Goal: Task Accomplishment & Management: Manage account settings

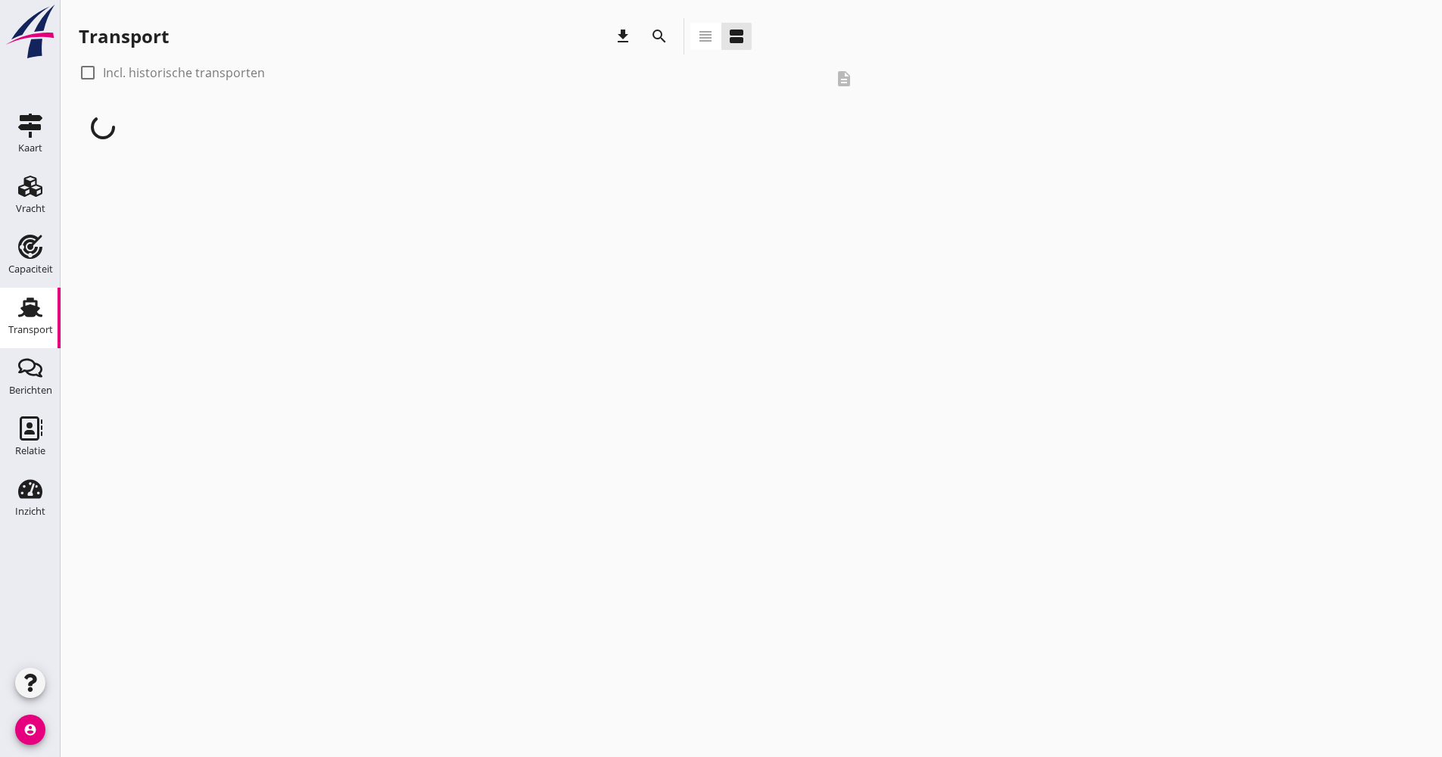
click at [661, 48] on button "search" at bounding box center [659, 36] width 27 height 27
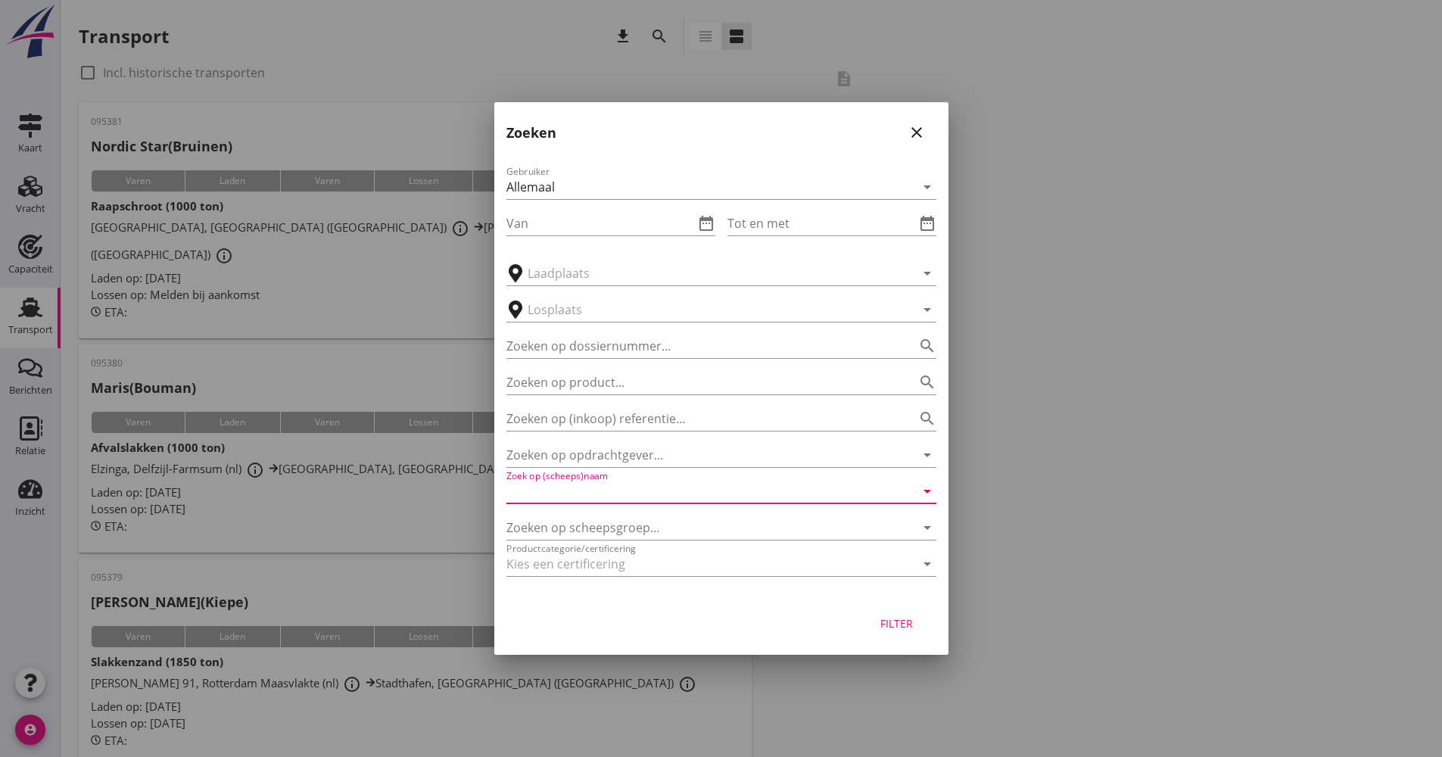
click at [580, 484] on input "Zoek op (scheeps)naam" at bounding box center [699, 491] width 387 height 24
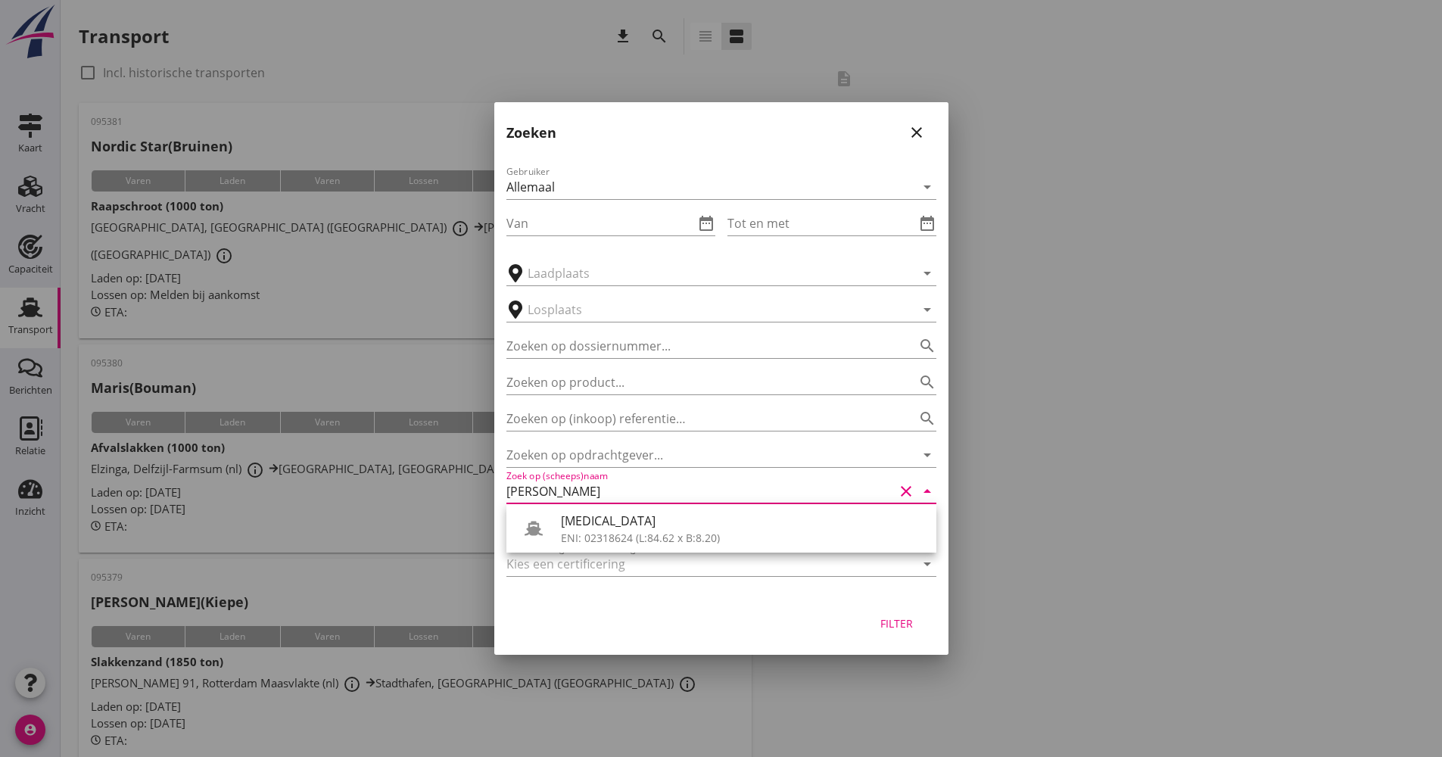
click at [606, 509] on div "[MEDICAL_DATA][PERSON_NAME]: 02318624 (L:84.62 x B:8.20)" at bounding box center [721, 528] width 430 height 48
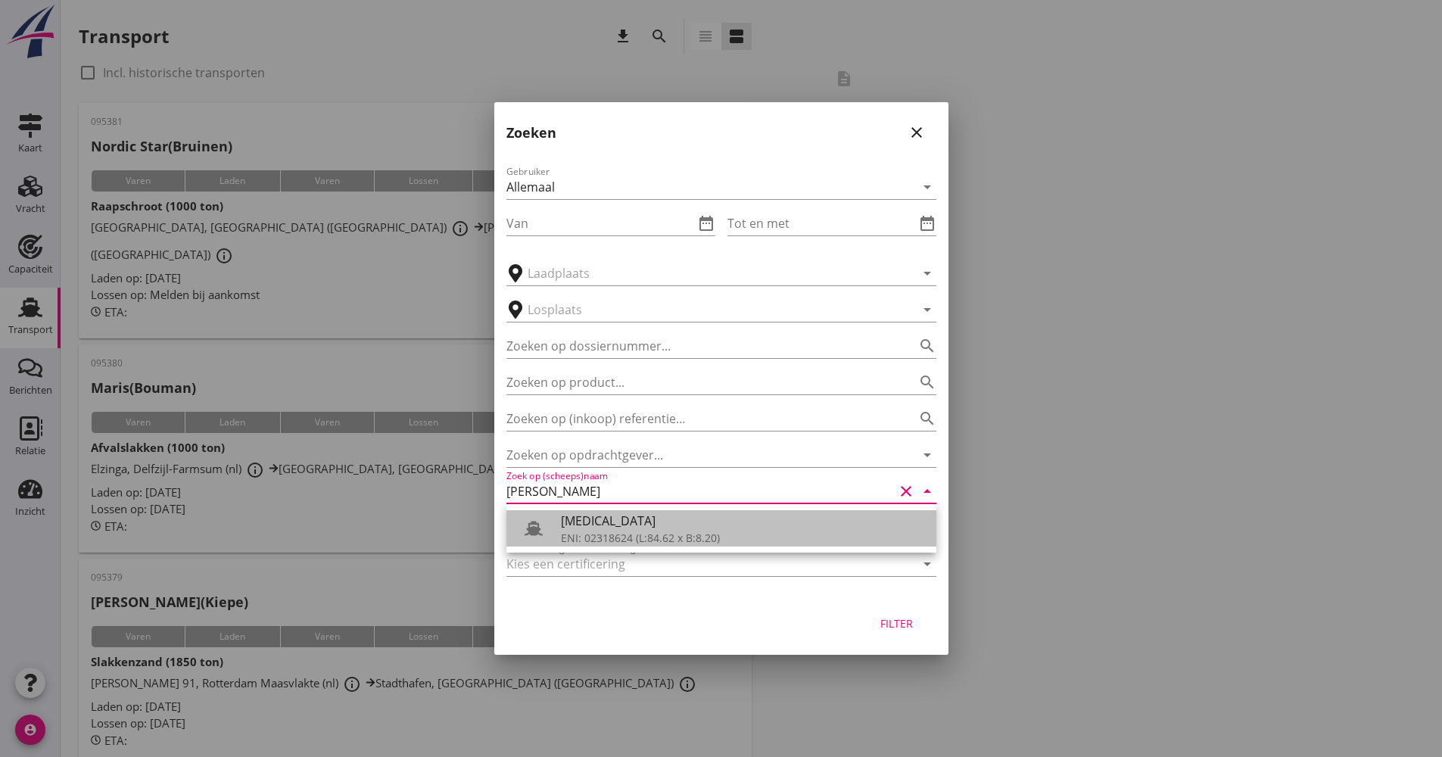
click at [605, 523] on div "[MEDICAL_DATA]" at bounding box center [742, 521] width 363 height 18
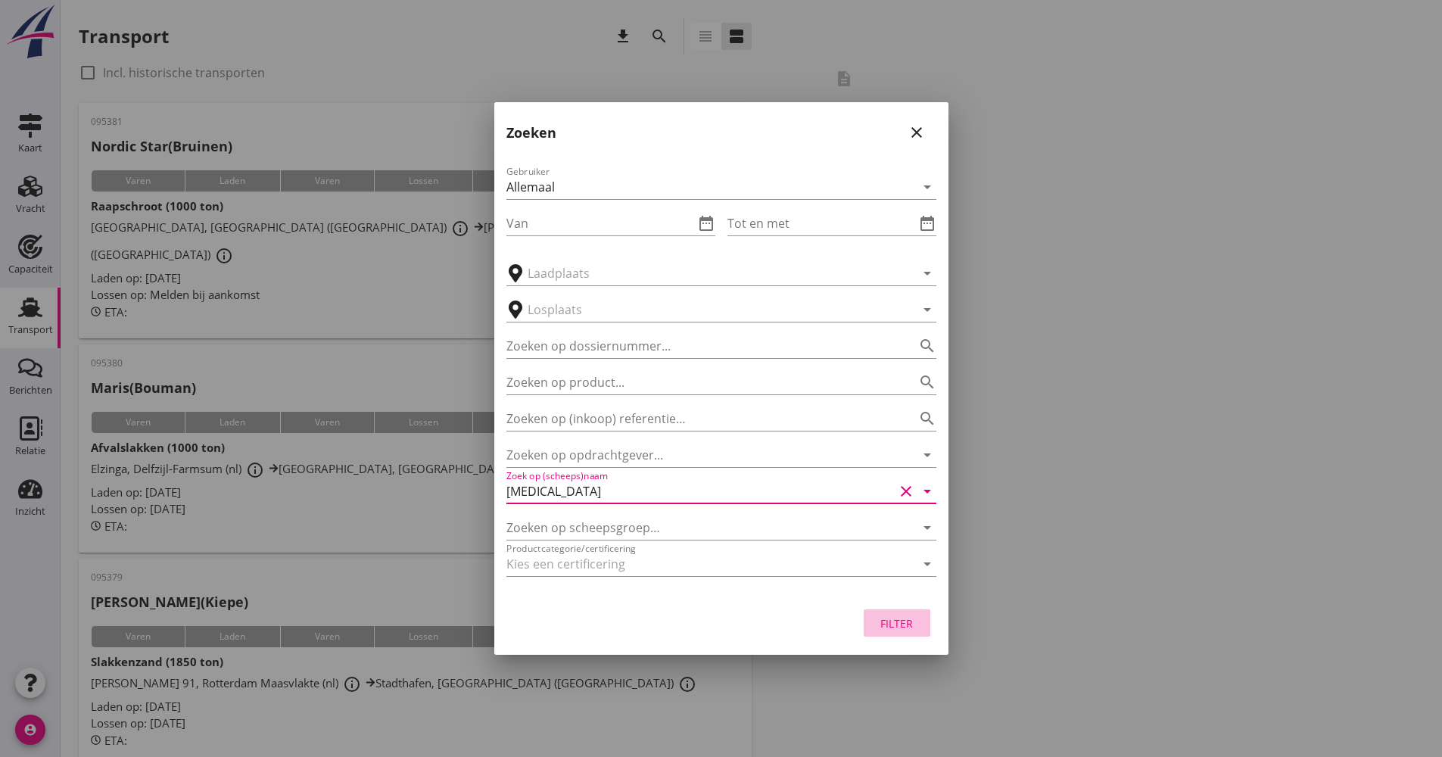
click at [900, 619] on div "Filter" at bounding box center [897, 623] width 42 height 16
type input "[MEDICAL_DATA]"
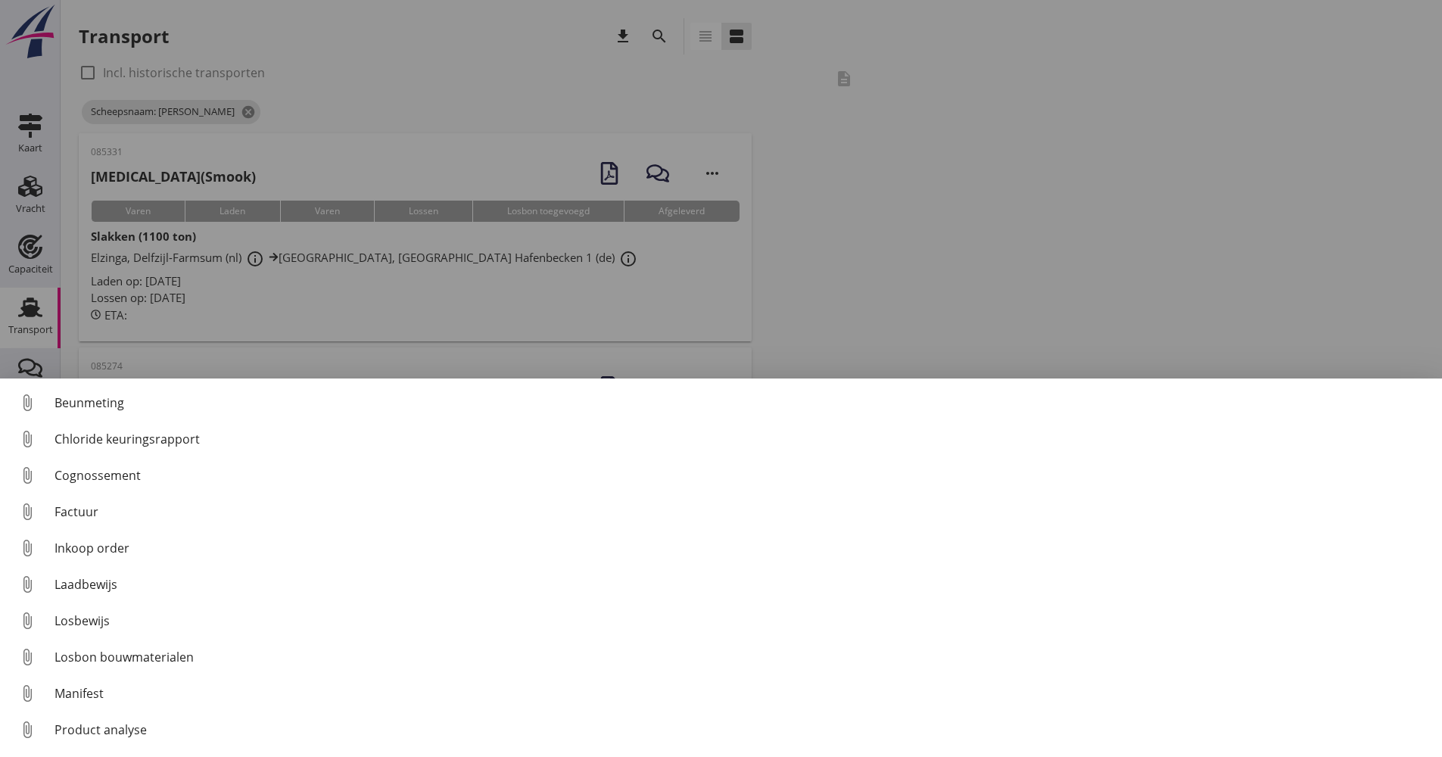
click at [862, 226] on div at bounding box center [721, 378] width 1442 height 757
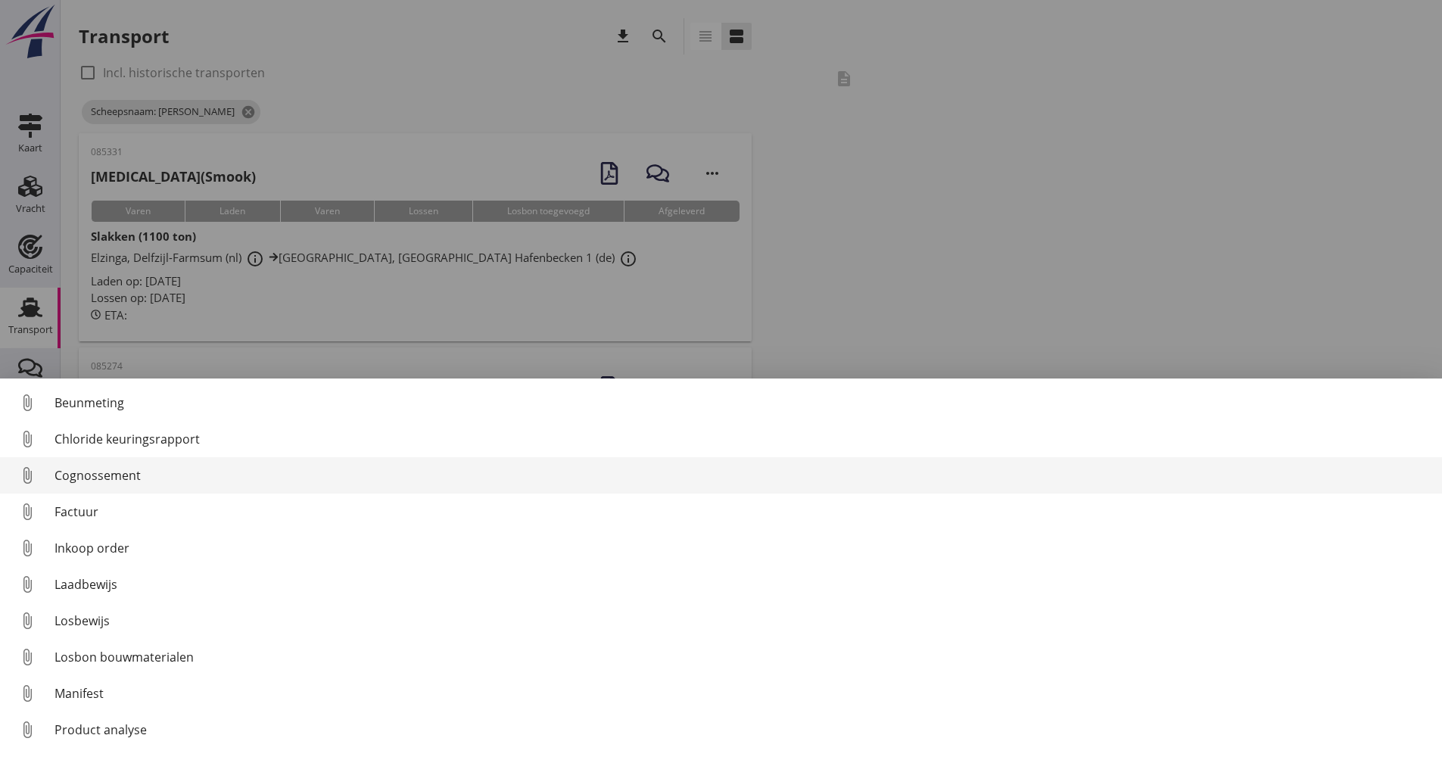
click at [120, 472] on div "Cognossement" at bounding box center [741, 475] width 1375 height 18
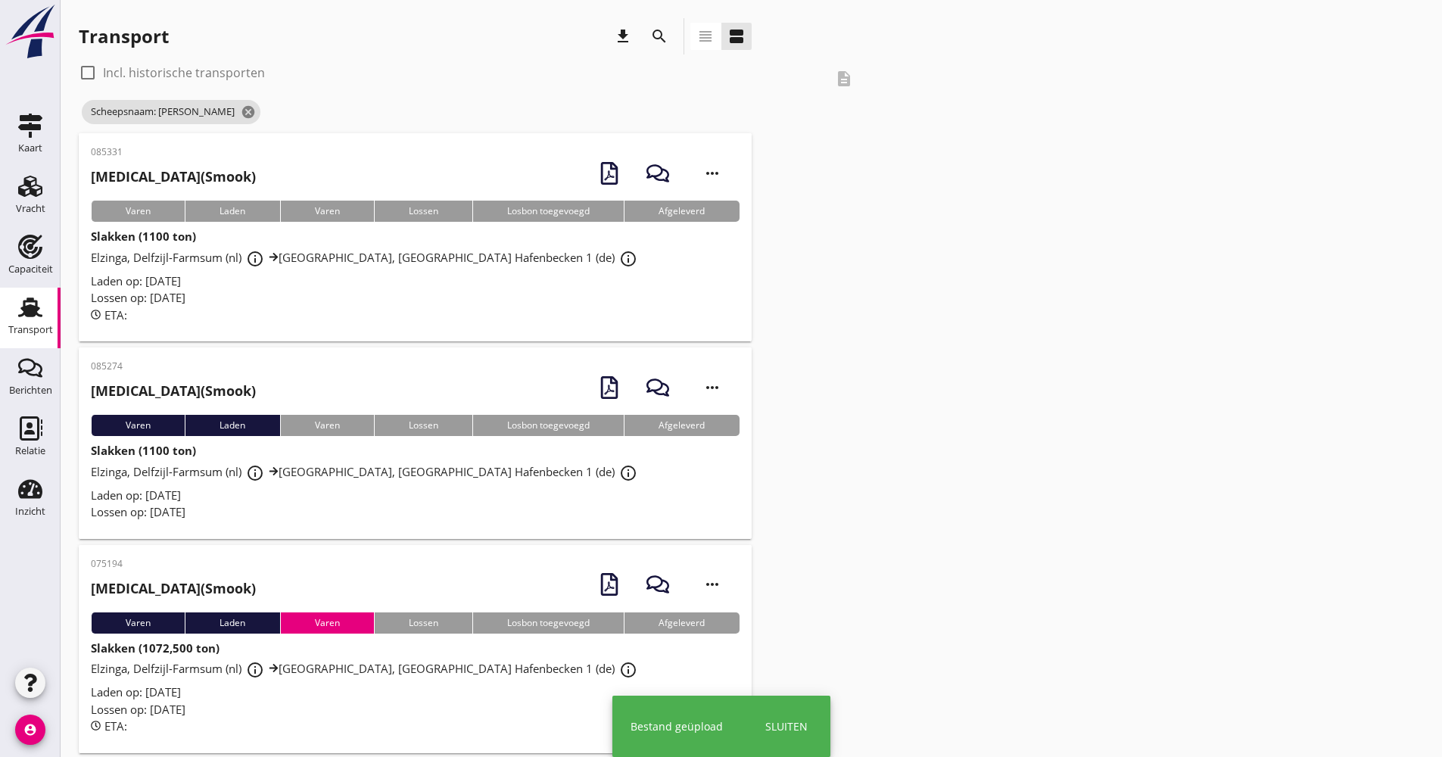
click at [397, 306] on div "ETA:" at bounding box center [415, 314] width 649 height 17
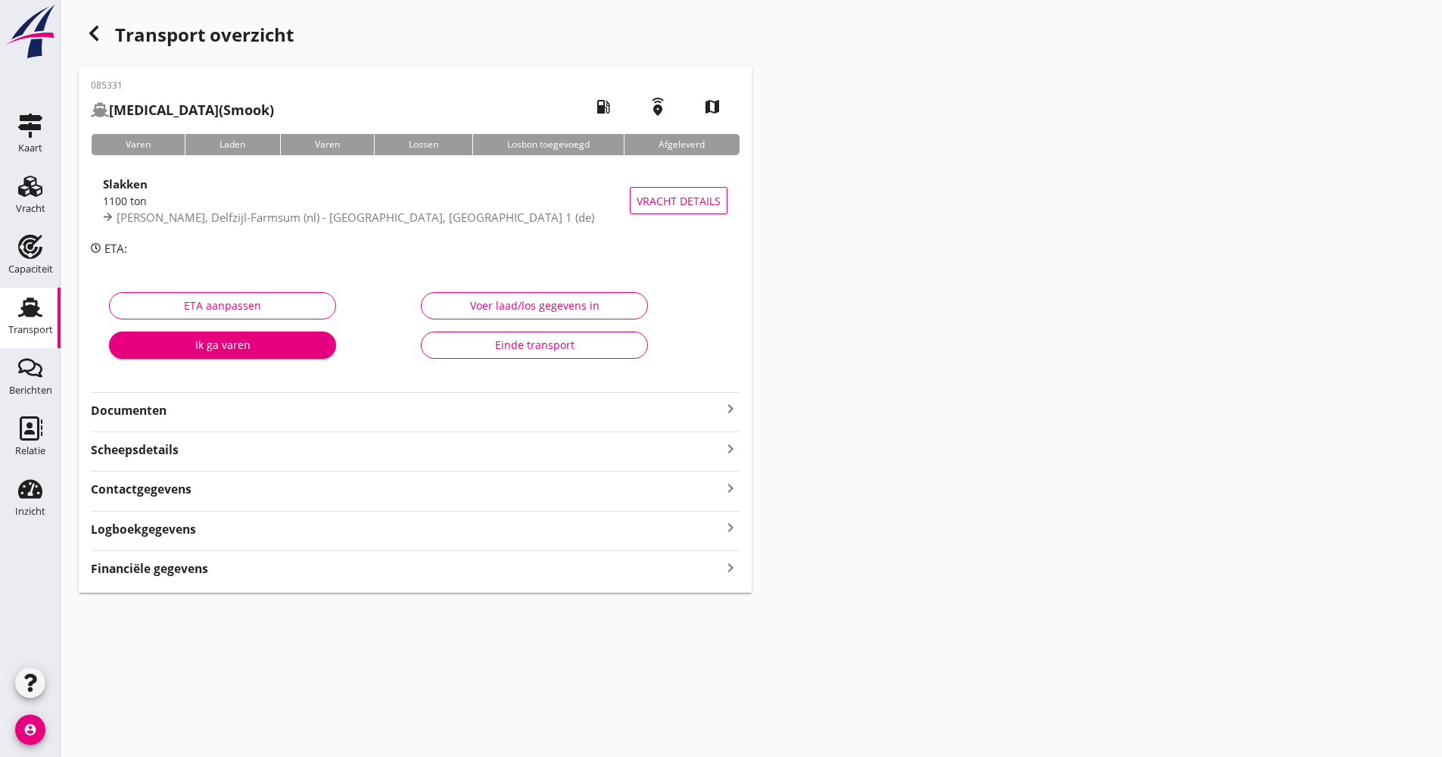
click at [170, 528] on strong "Logboekgegevens" at bounding box center [143, 529] width 105 height 17
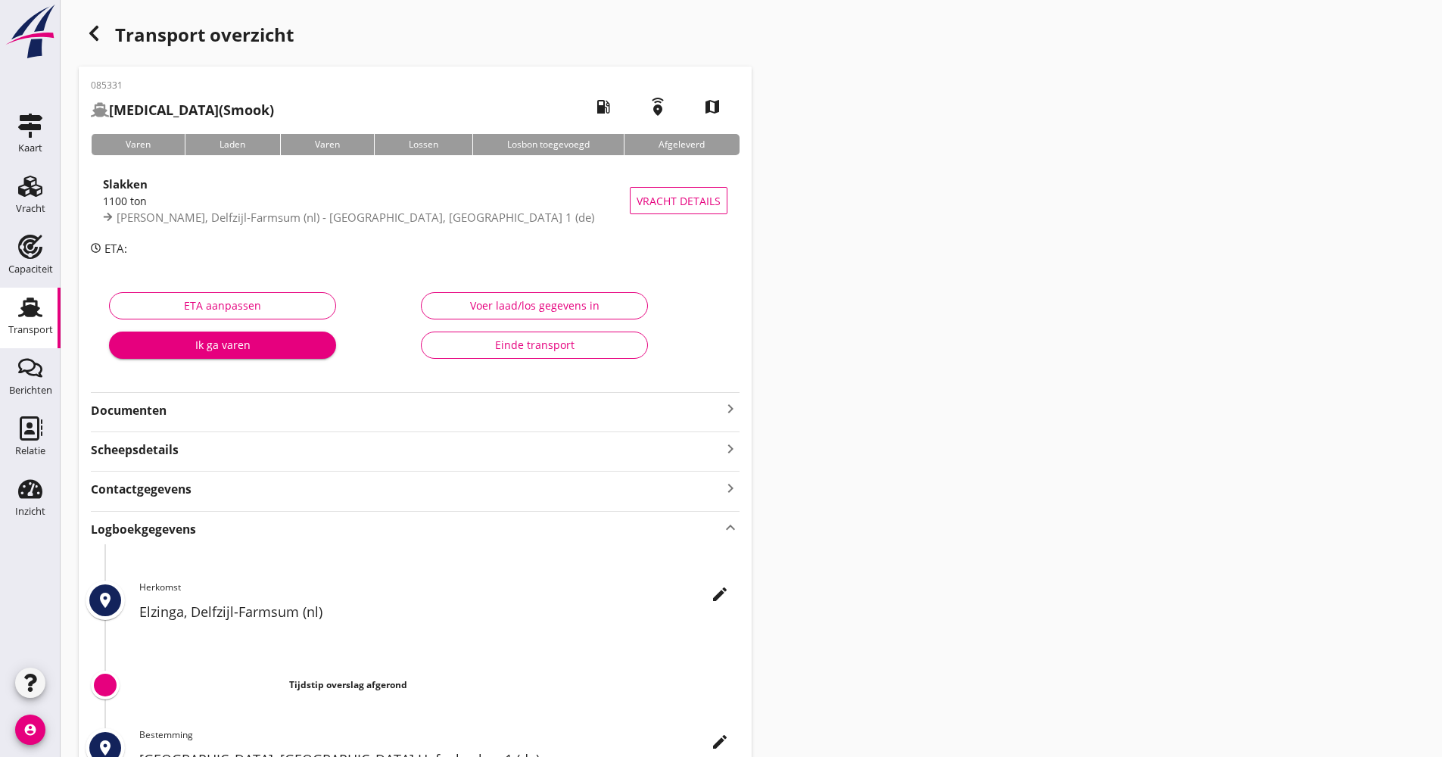
click at [714, 591] on icon "edit" at bounding box center [720, 594] width 18 height 18
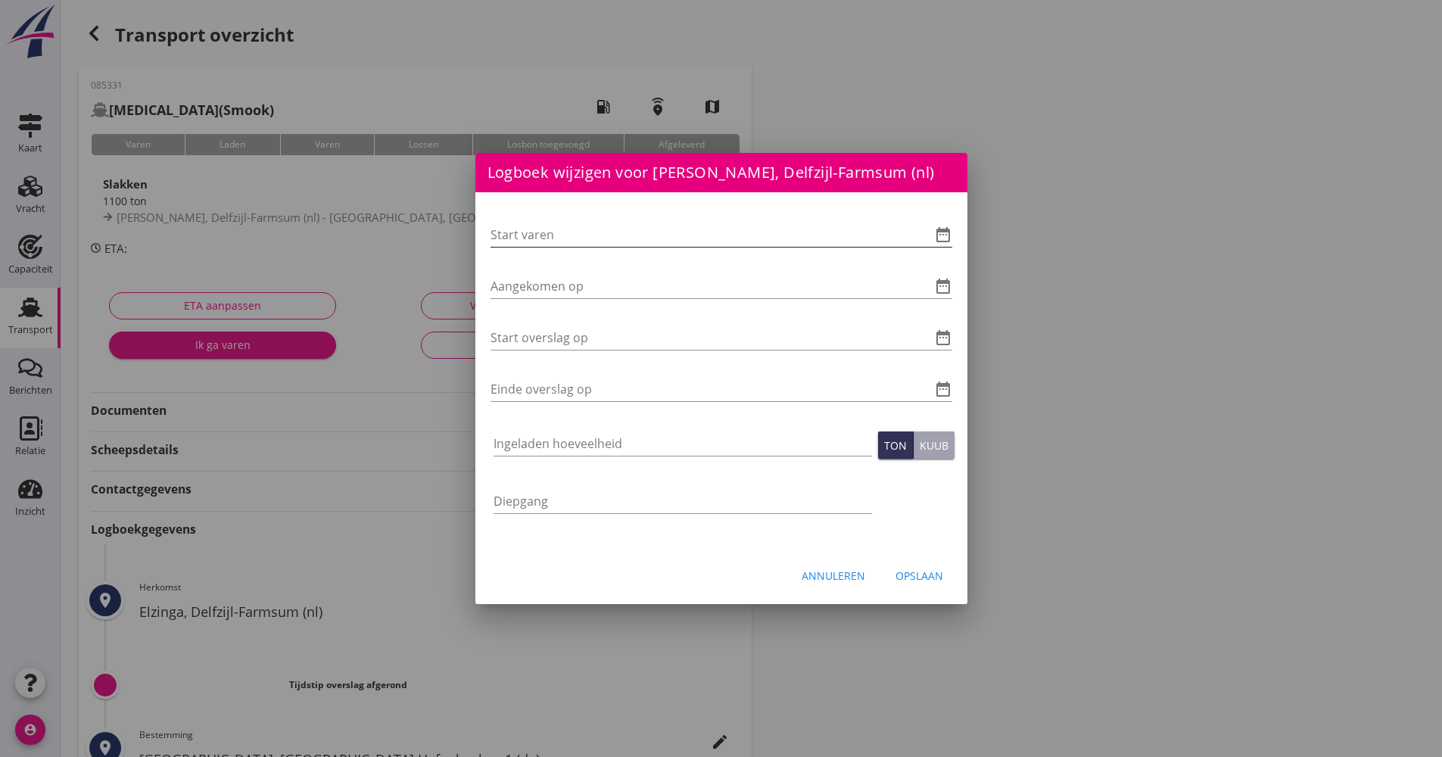
click at [949, 230] on icon "date_range" at bounding box center [943, 235] width 18 height 18
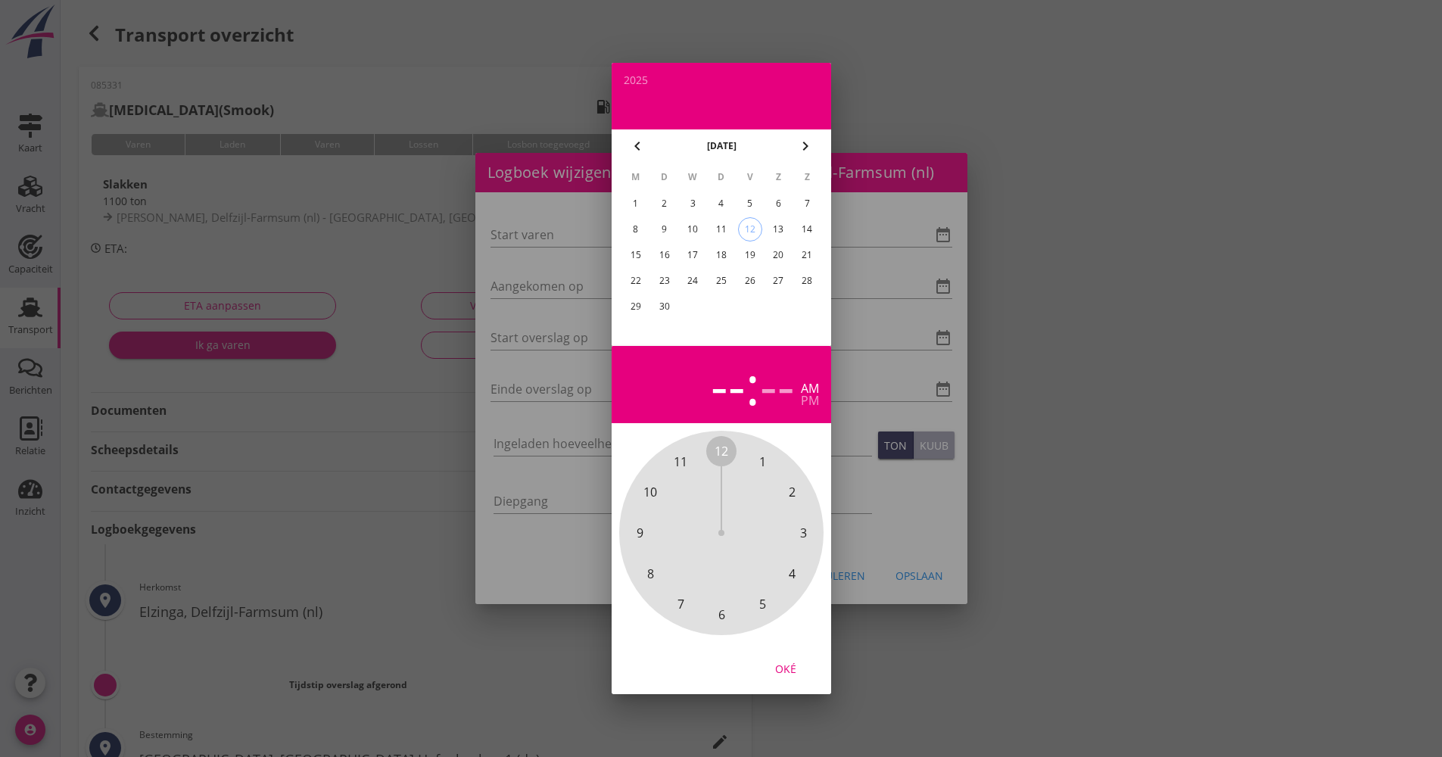
click at [749, 229] on div "12" at bounding box center [749, 229] width 23 height 23
drag, startPoint x: 722, startPoint y: 454, endPoint x: 729, endPoint y: 619, distance: 165.1
click at [730, 615] on div "12 1 2 3 4 5 6 7 8 9 10 11" at bounding box center [720, 532] width 163 height 163
click at [722, 453] on span "00" at bounding box center [721, 451] width 14 height 18
click at [790, 667] on div "Oké" at bounding box center [785, 669] width 42 height 16
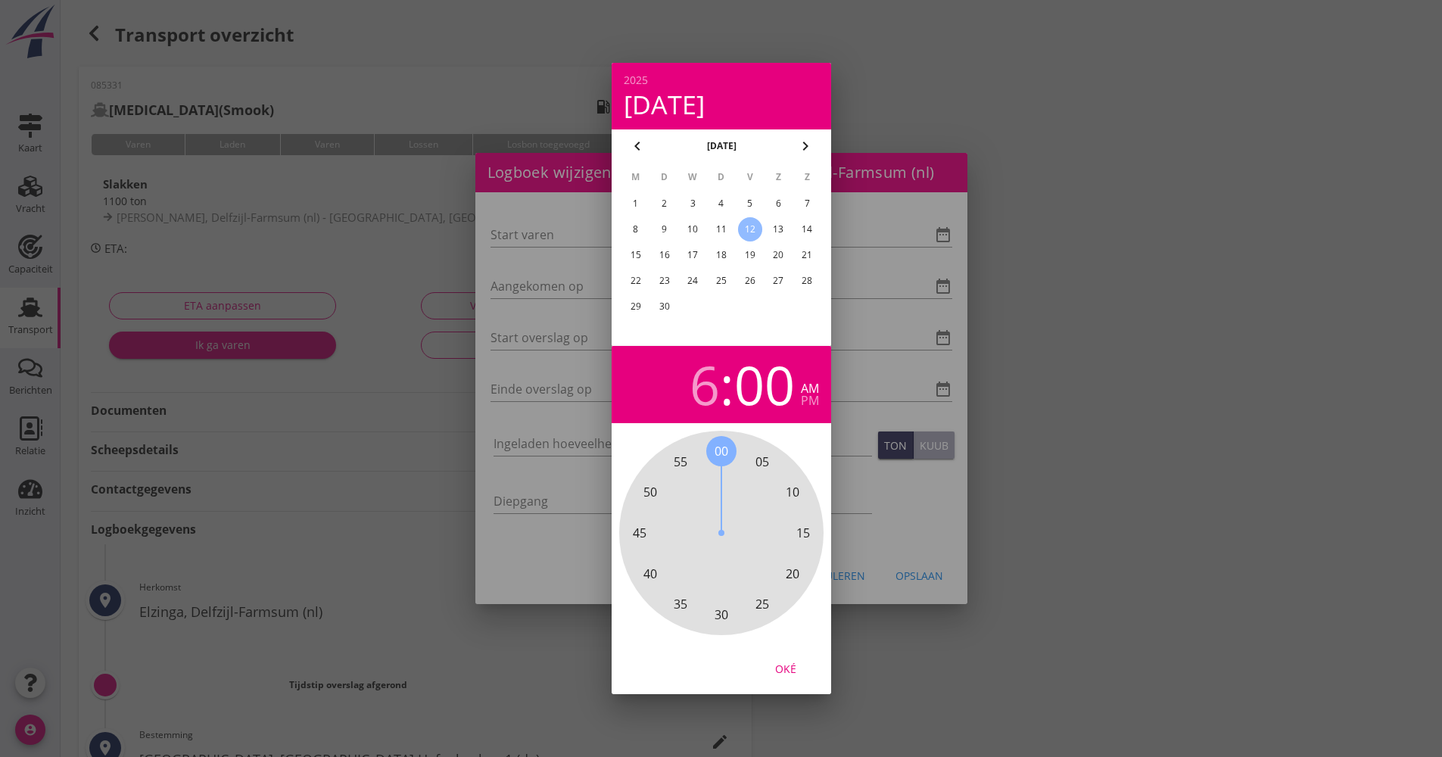
type input "[DATE] 06:00"
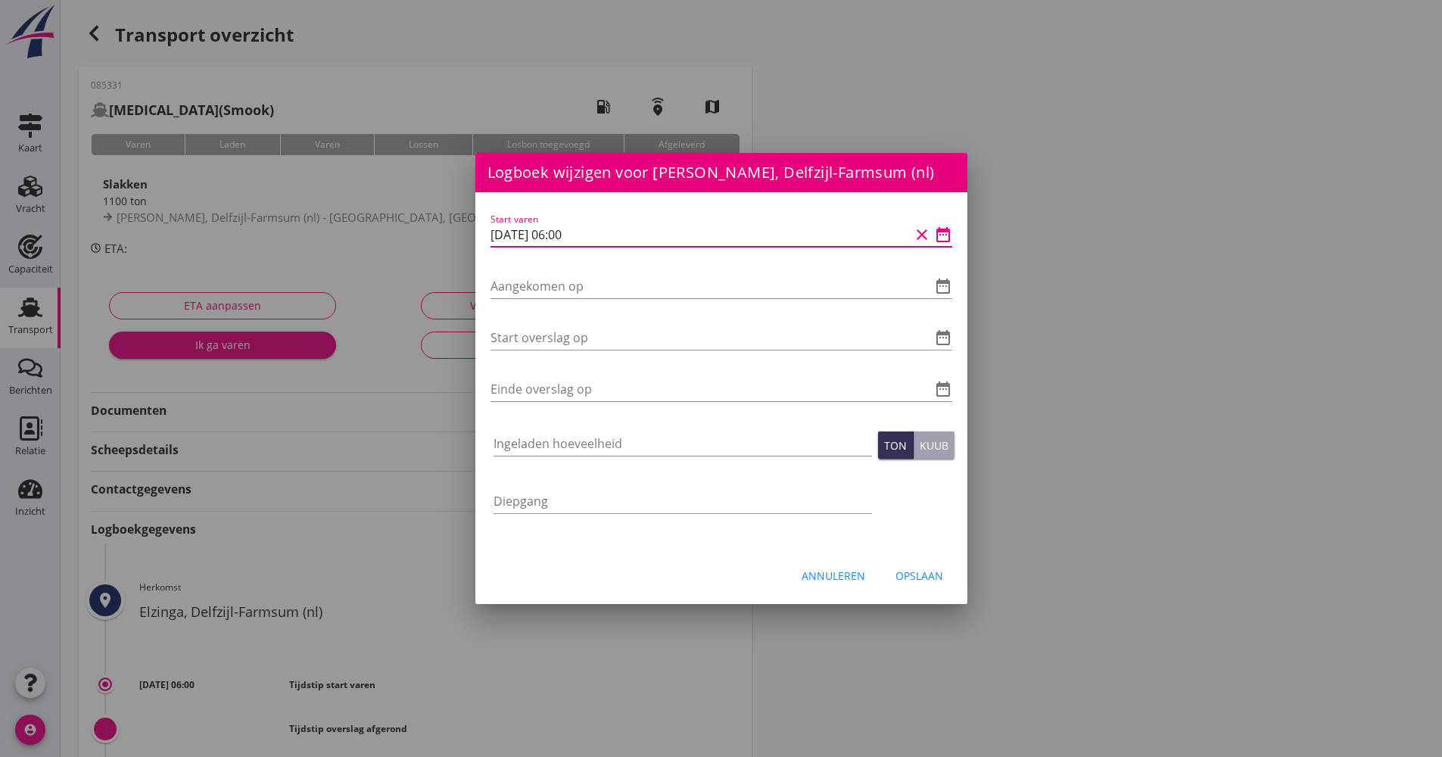
drag, startPoint x: 630, startPoint y: 238, endPoint x: 481, endPoint y: 234, distance: 149.1
click at [478, 236] on div "Start varen [DATE] 06:00 clear date_range Aangekomen op date_range Start oversl…" at bounding box center [721, 370] width 492 height 357
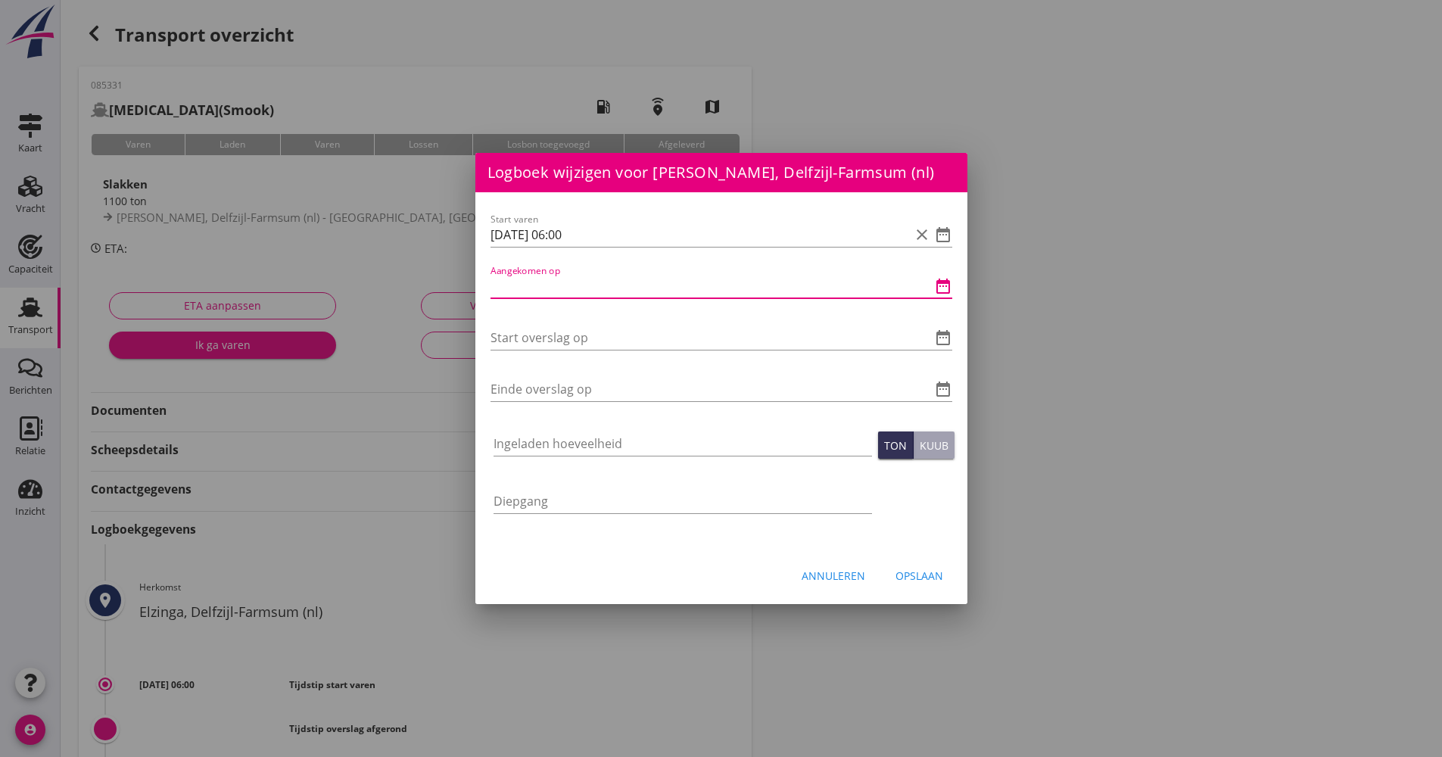
paste input "[DATE] 06:00"
type input "[DATE] 06:00"
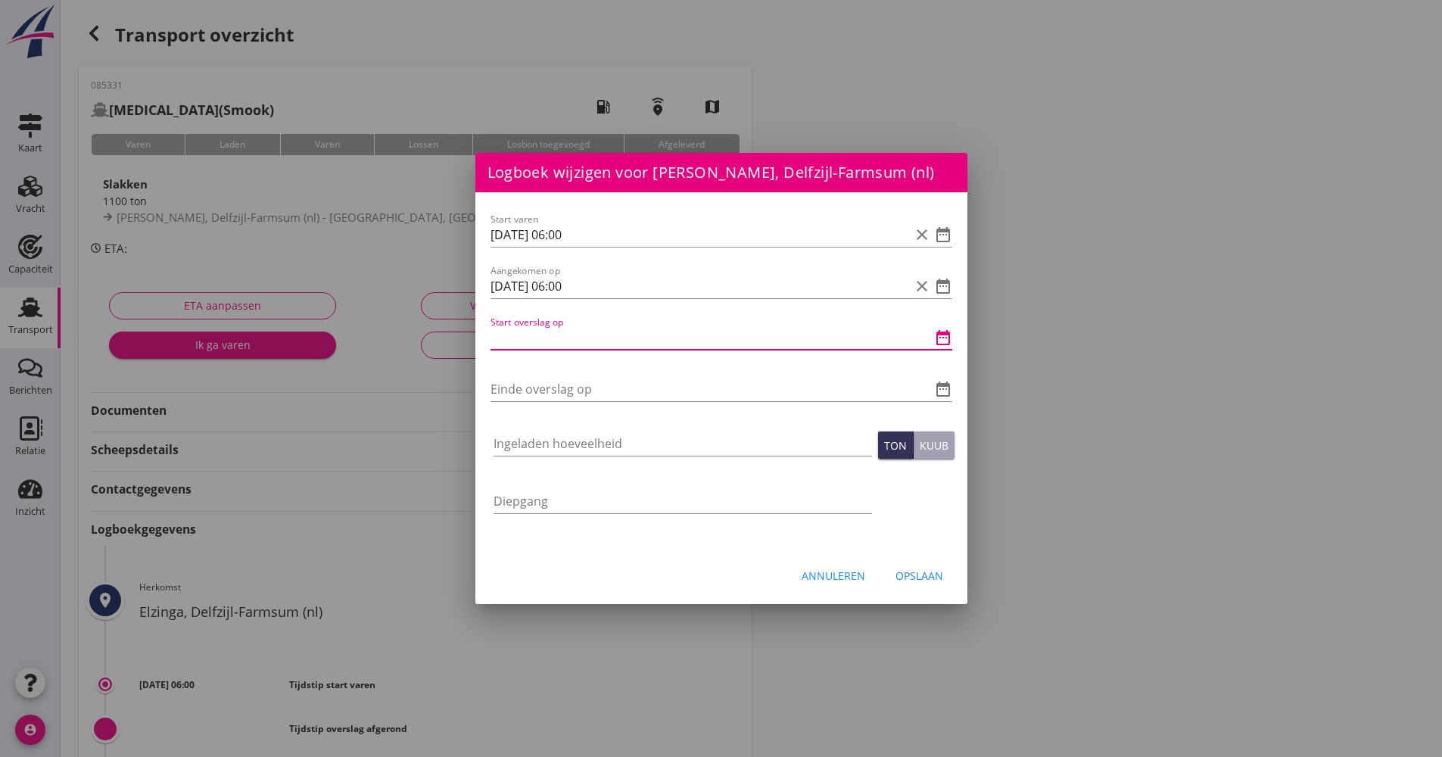
paste input "[DATE] 06:00"
type input "[DATE] 06:00"
drag, startPoint x: 572, startPoint y: 400, endPoint x: 575, endPoint y: 389, distance: 11.7
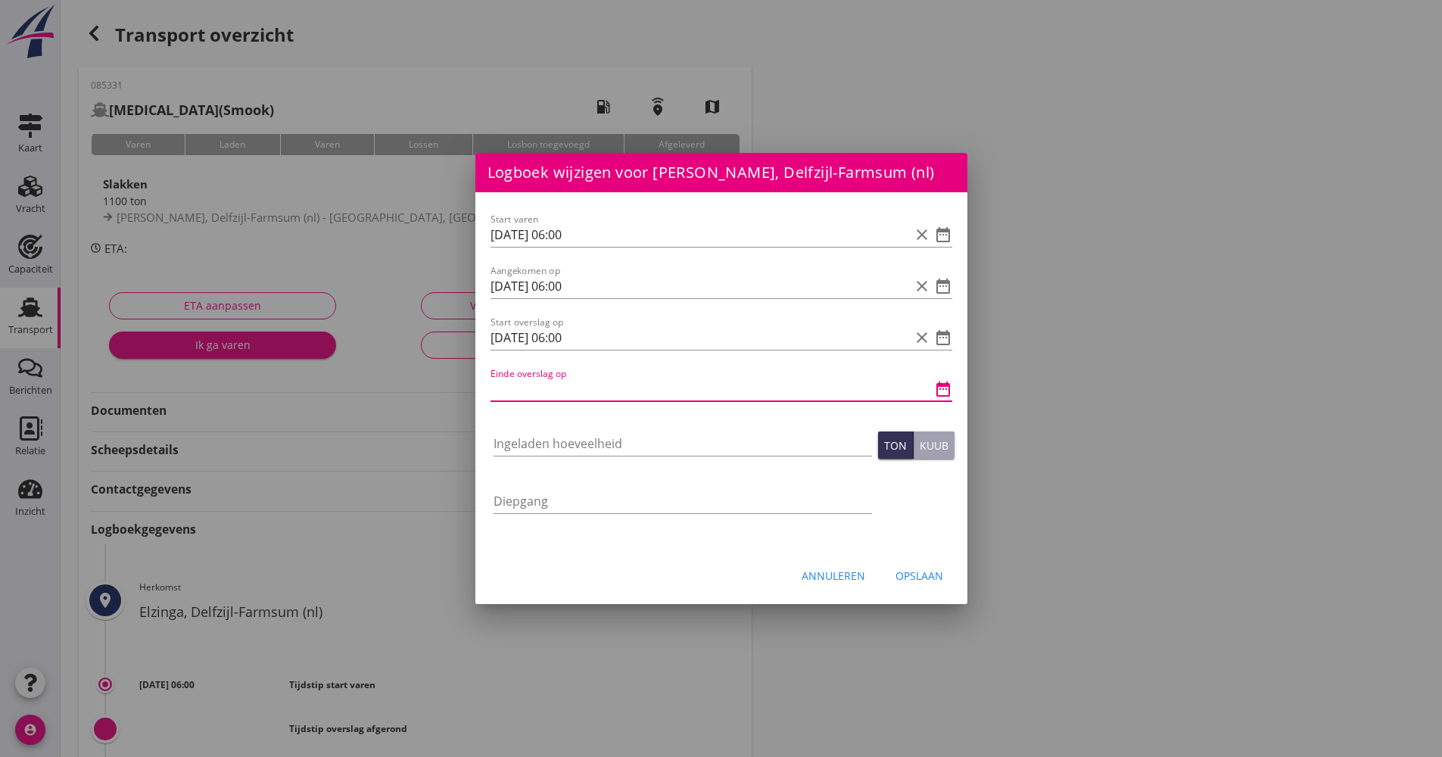
paste input "[DATE] 06:00"
type input "[DATE] 06:00"
click at [574, 456] on div "Ingeladen hoeveelheid" at bounding box center [682, 443] width 378 height 24
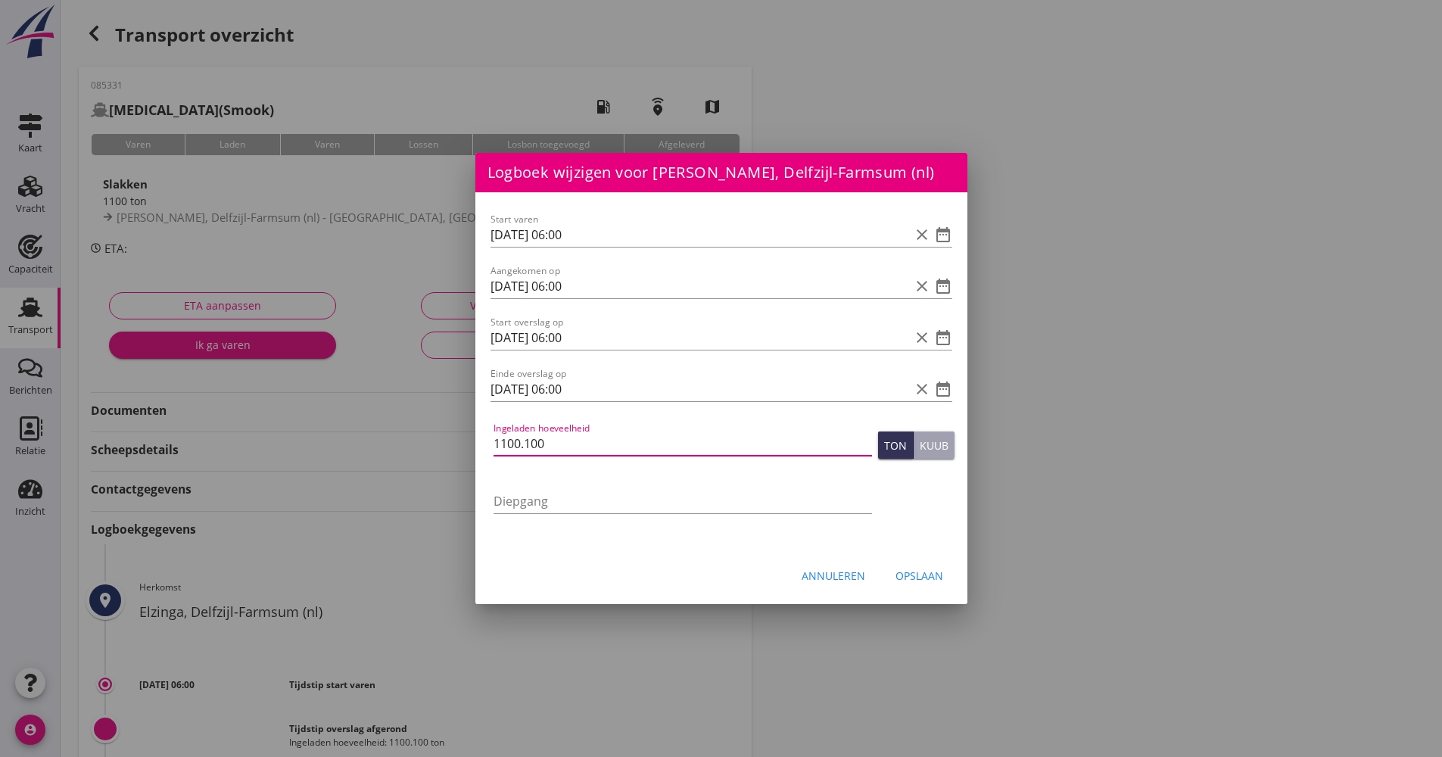
type input "1100.100"
click at [923, 569] on div "Opslaan" at bounding box center [919, 576] width 48 height 16
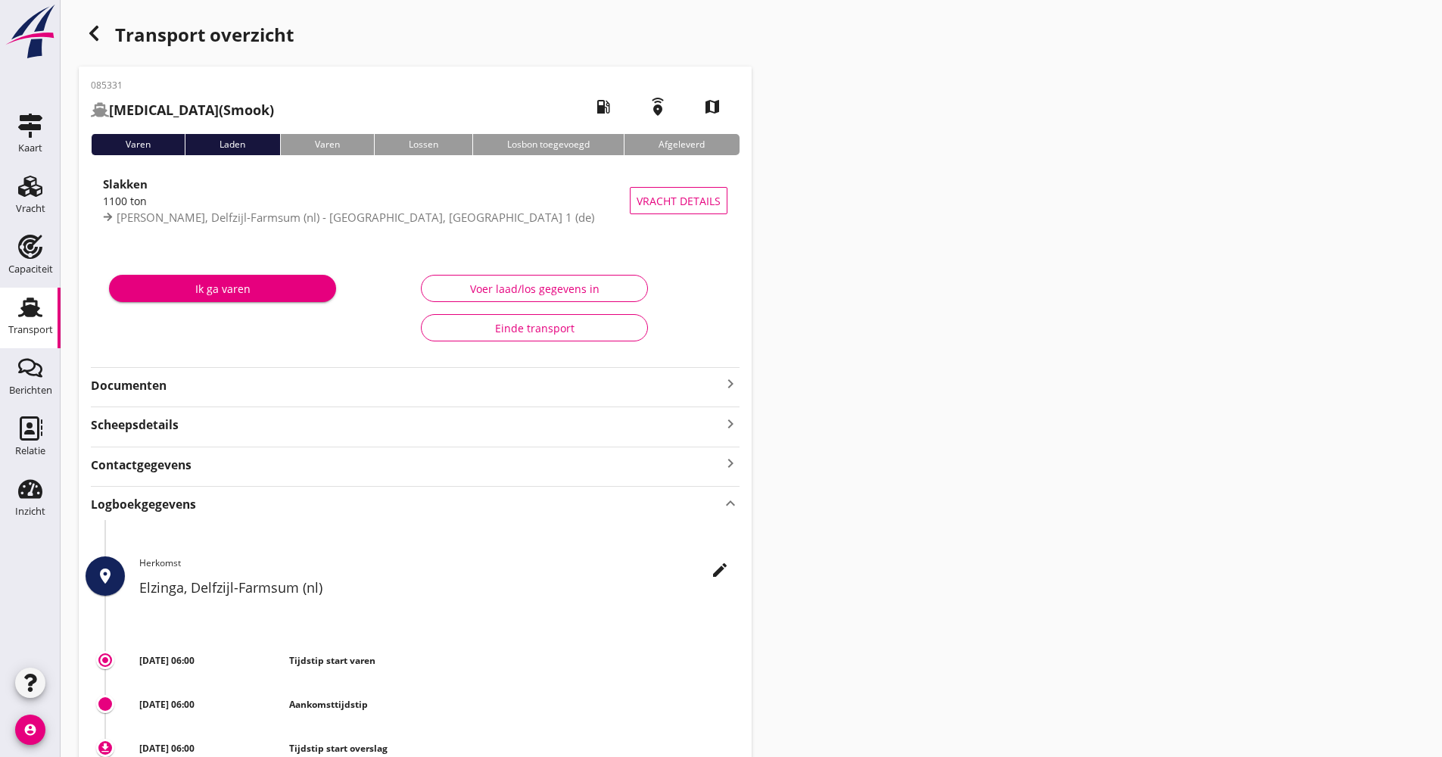
drag, startPoint x: 104, startPoint y: 26, endPoint x: 95, endPoint y: 29, distance: 8.6
click at [95, 29] on div "button" at bounding box center [94, 33] width 30 height 30
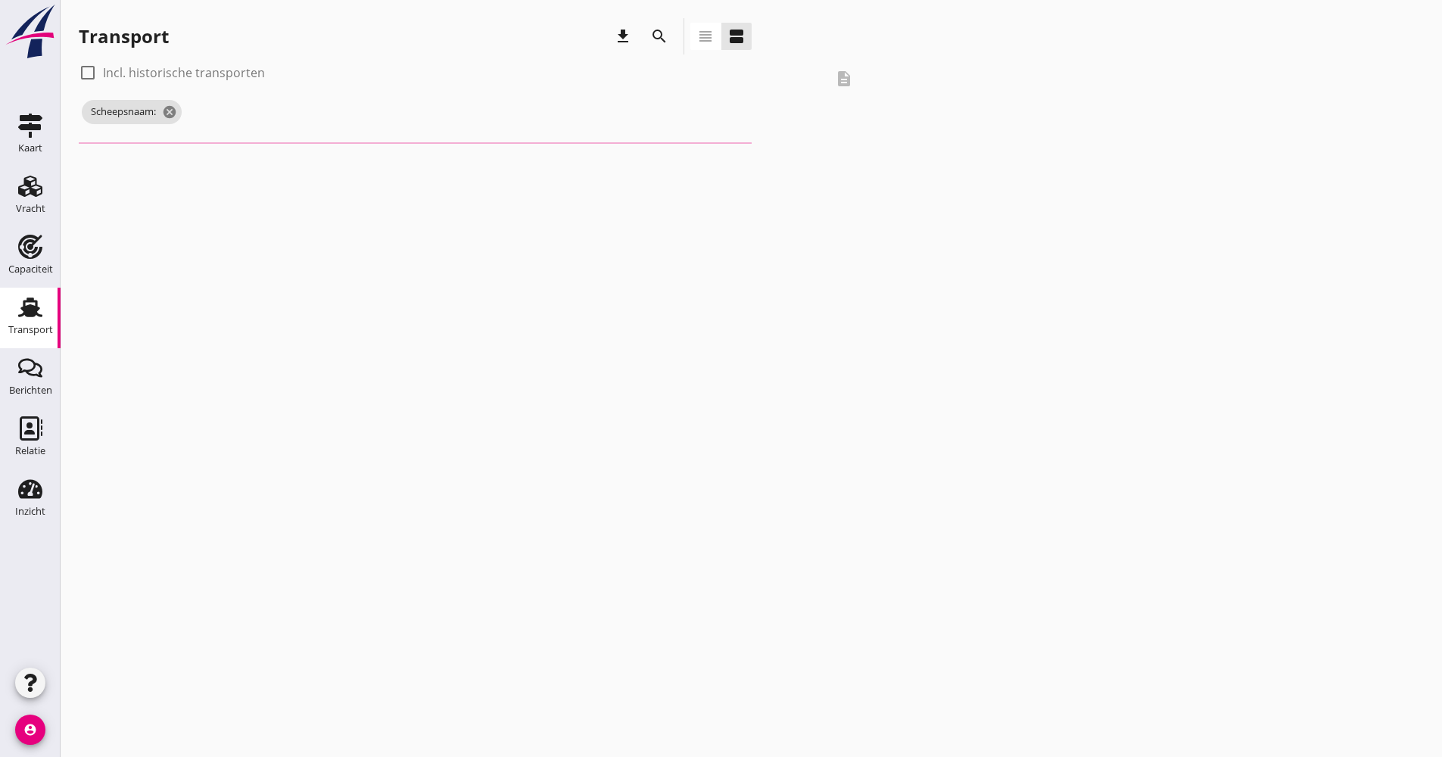
click at [656, 41] on icon "search" at bounding box center [659, 36] width 18 height 18
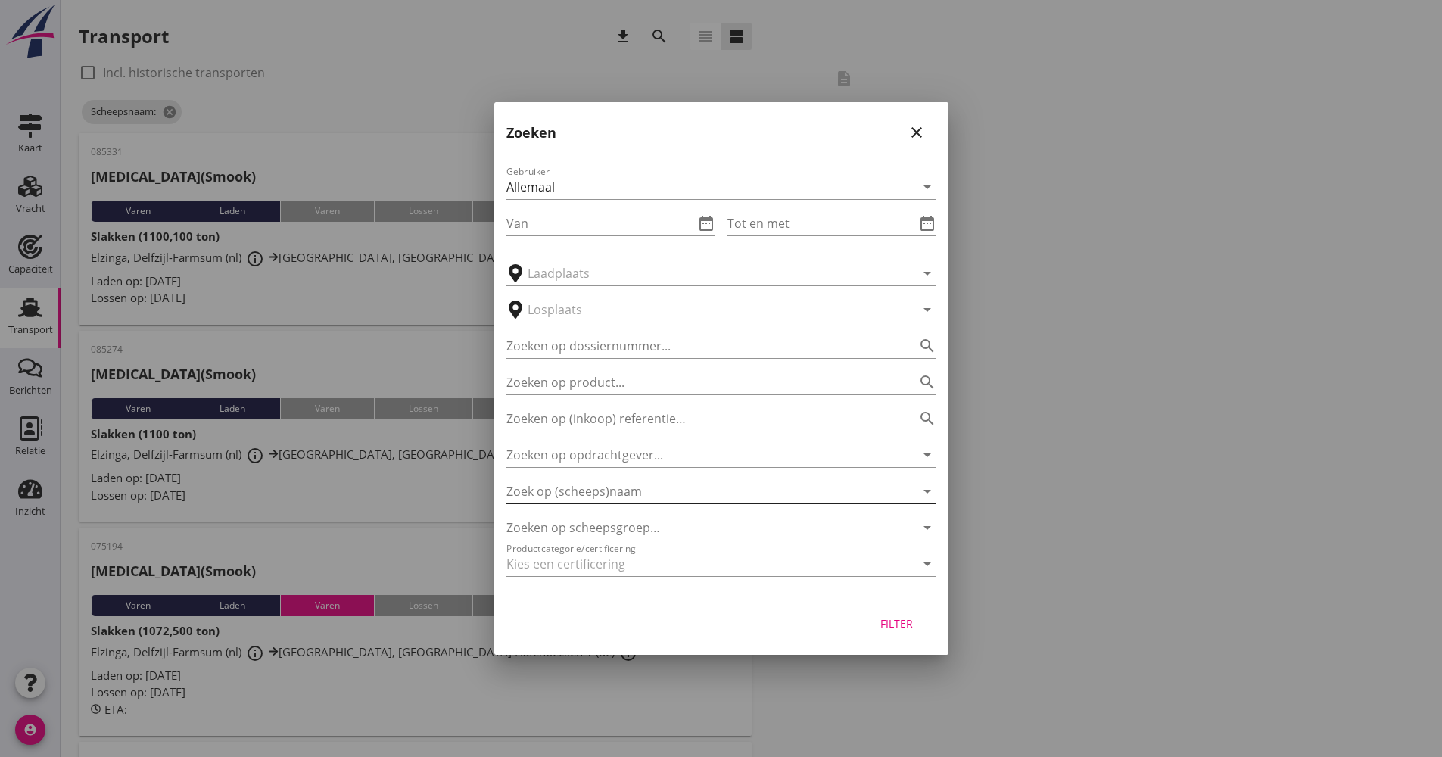
click at [625, 484] on input "Zoek op (scheeps)naam" at bounding box center [699, 491] width 387 height 24
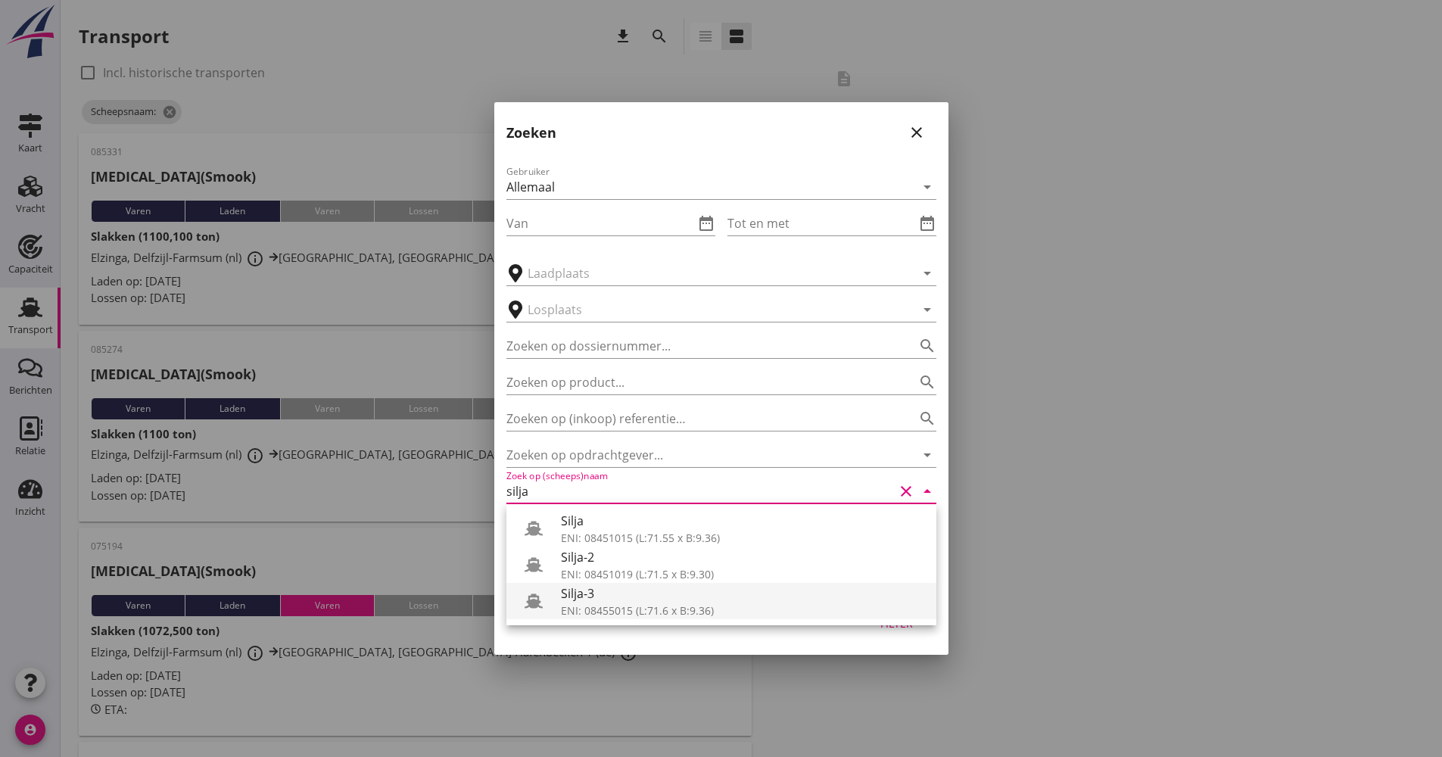
click at [602, 596] on div "Silja-3" at bounding box center [742, 593] width 363 height 18
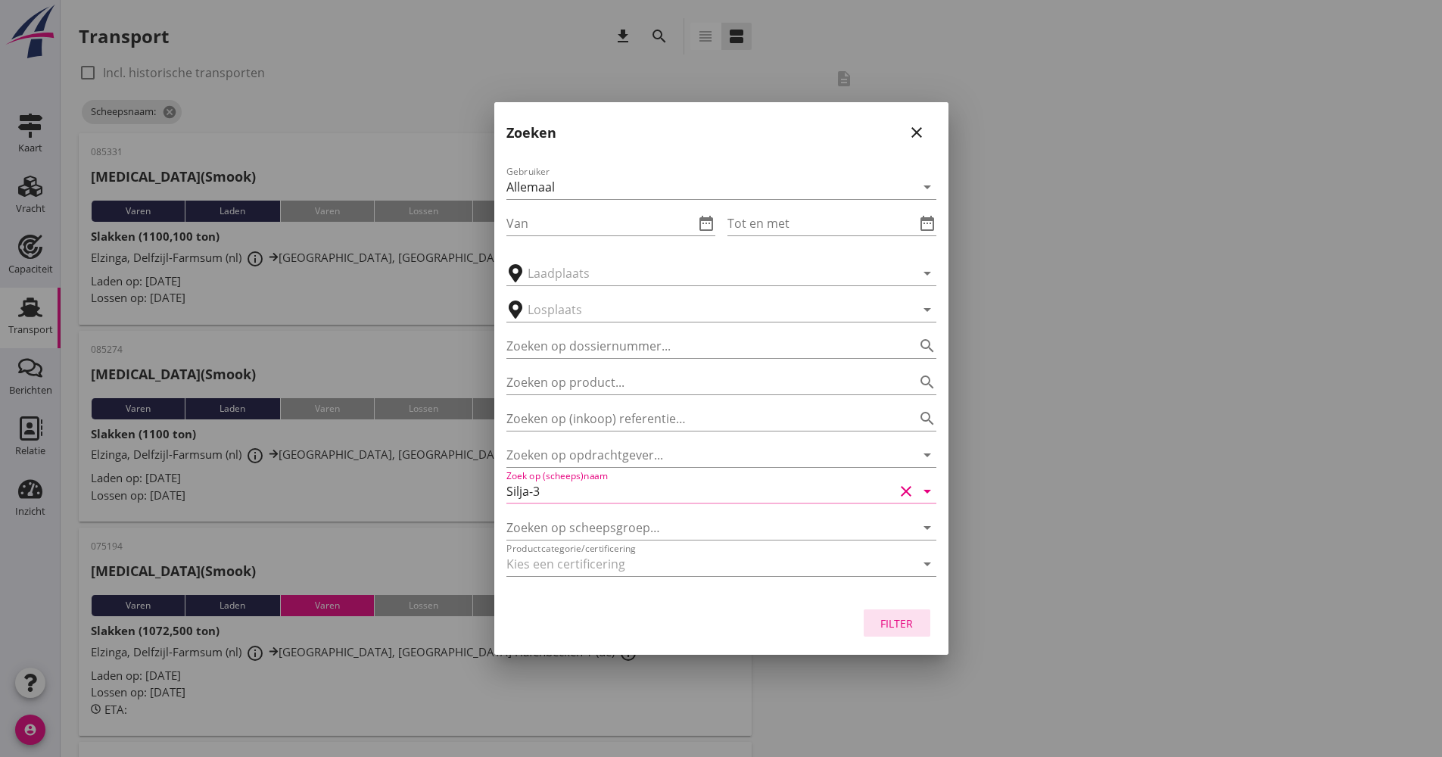
click at [892, 614] on button "Filter" at bounding box center [896, 622] width 67 height 27
type input "Silja-3"
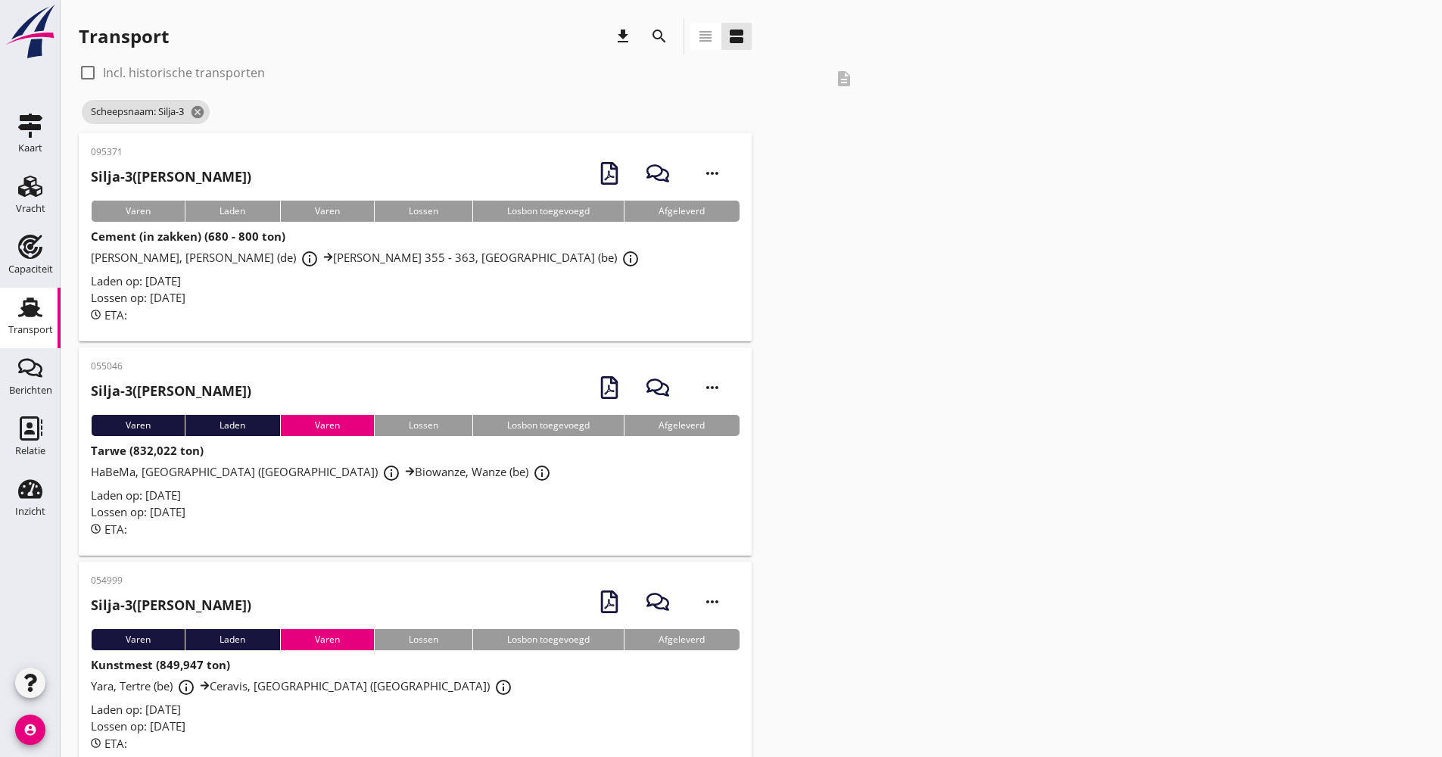
click at [420, 315] on div "ETA:" at bounding box center [415, 314] width 649 height 17
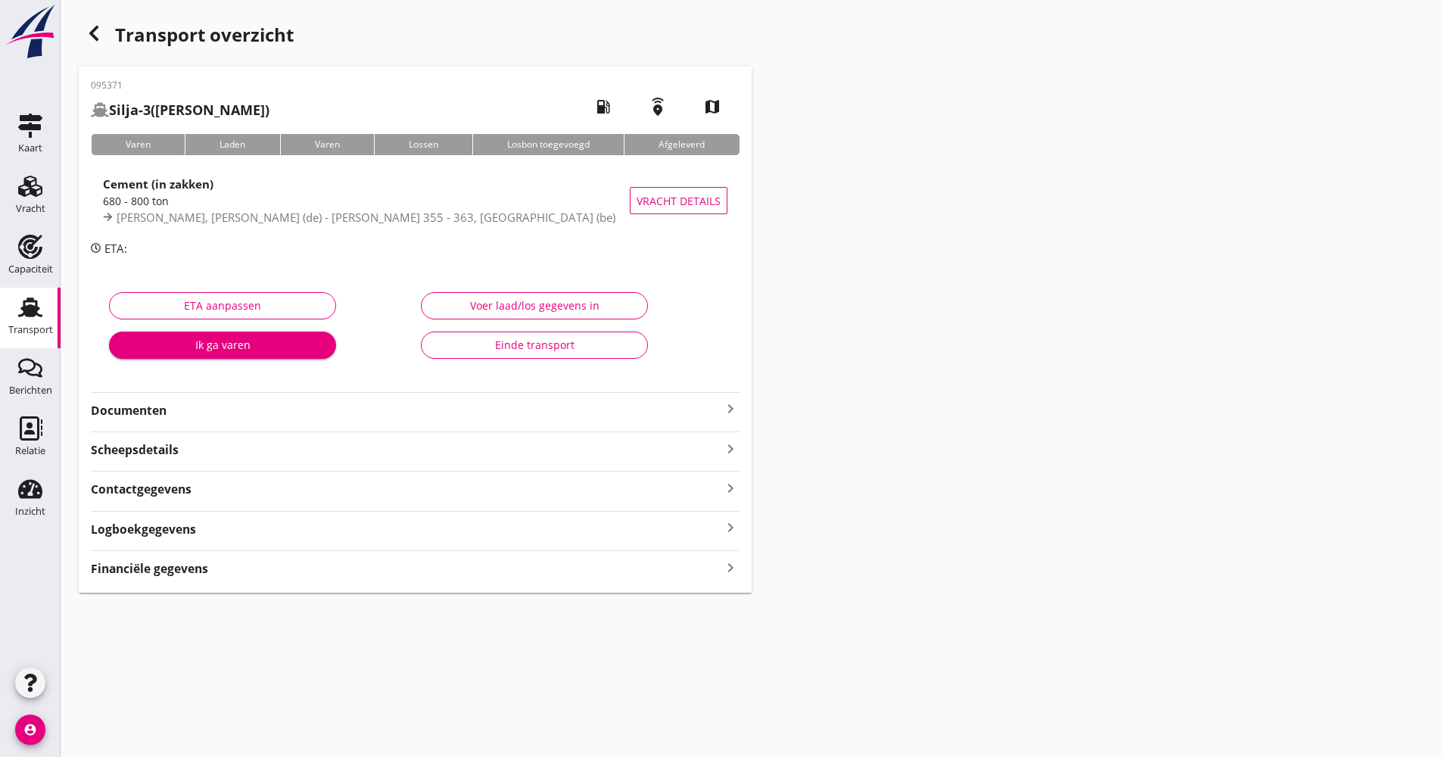
click at [237, 524] on div "Logboekgegevens keyboard_arrow_right" at bounding box center [415, 528] width 649 height 20
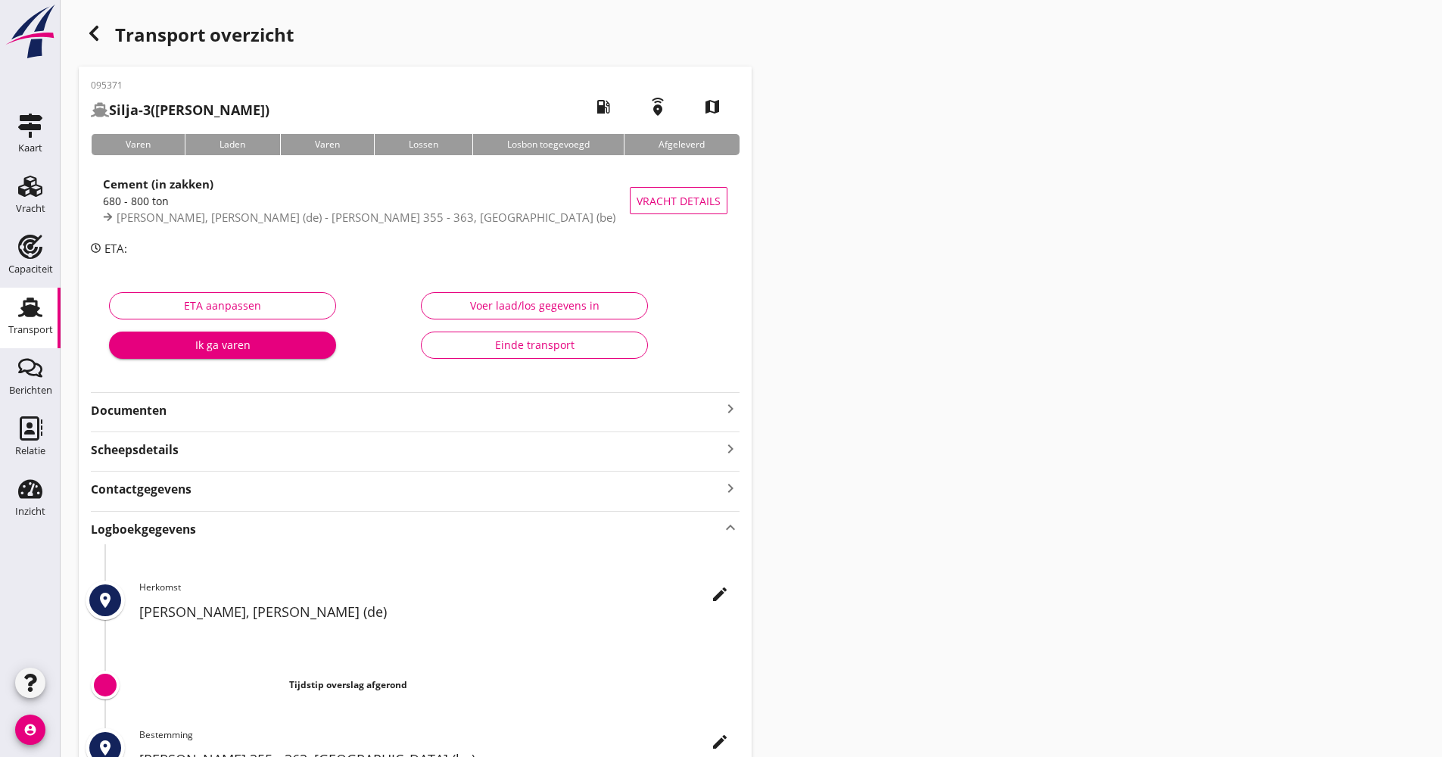
click at [704, 592] on div "edit Herkomst [PERSON_NAME], [PERSON_NAME] (de)" at bounding box center [439, 604] width 600 height 49
click at [709, 595] on div "edit" at bounding box center [719, 594] width 27 height 18
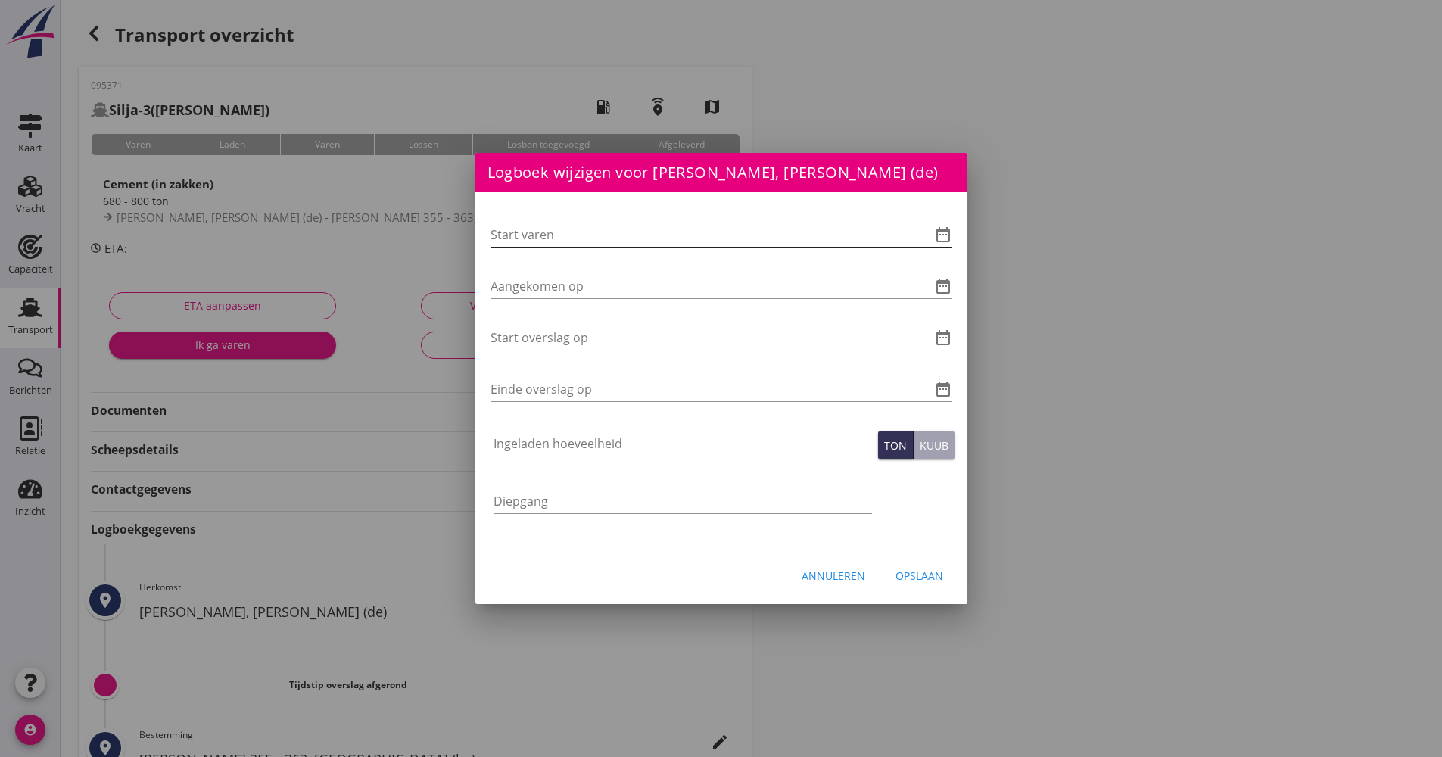
click at [947, 230] on icon "date_range" at bounding box center [943, 235] width 18 height 18
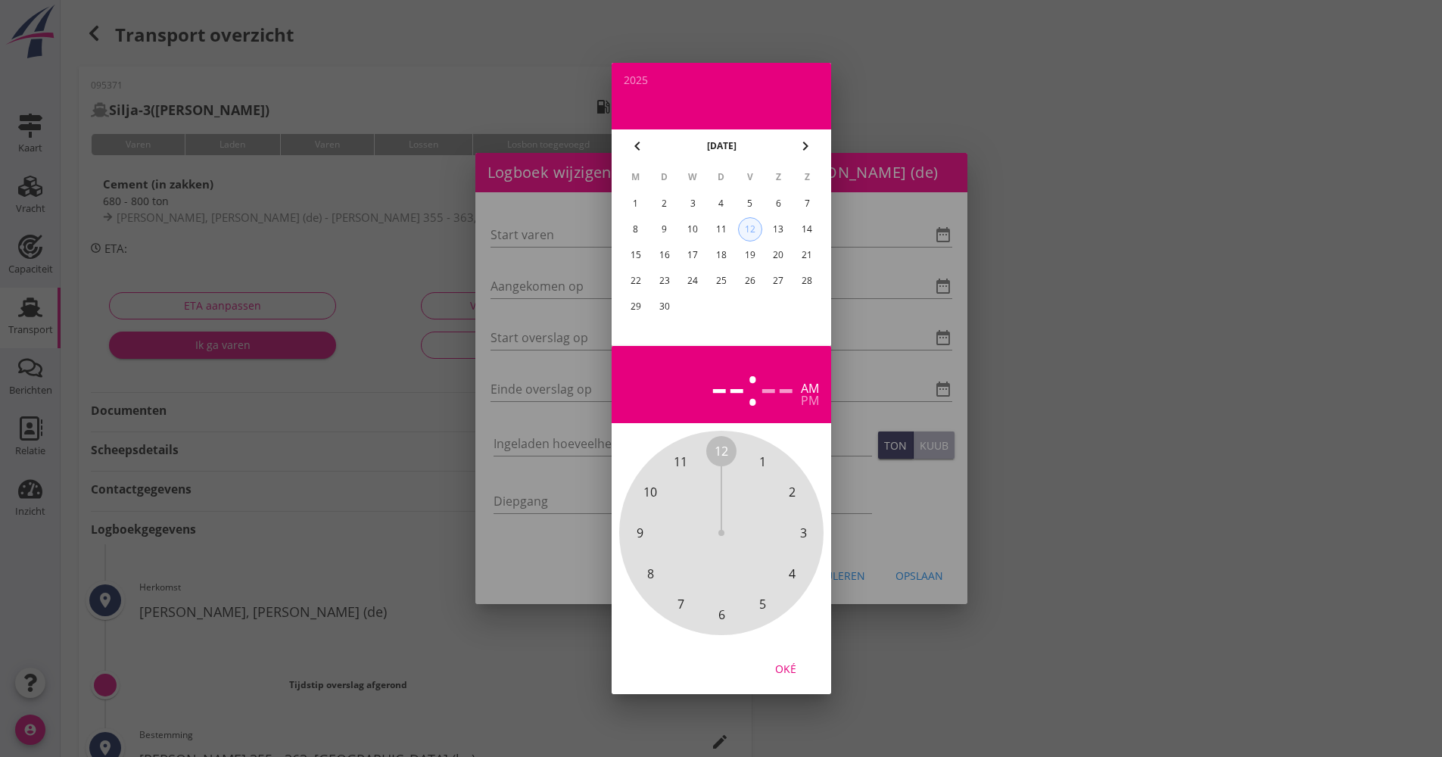
drag, startPoint x: 754, startPoint y: 235, endPoint x: 756, endPoint y: 260, distance: 25.8
click at [754, 234] on div "12" at bounding box center [749, 229] width 23 height 23
drag, startPoint x: 723, startPoint y: 453, endPoint x: 717, endPoint y: 611, distance: 158.3
click at [720, 615] on div "12 1 2 3 4 5 6 7 8 9 10 11" at bounding box center [720, 532] width 163 height 163
click at [727, 451] on div "00 05 10 15 20 25 30 35 40 45 50 55" at bounding box center [720, 532] width 163 height 163
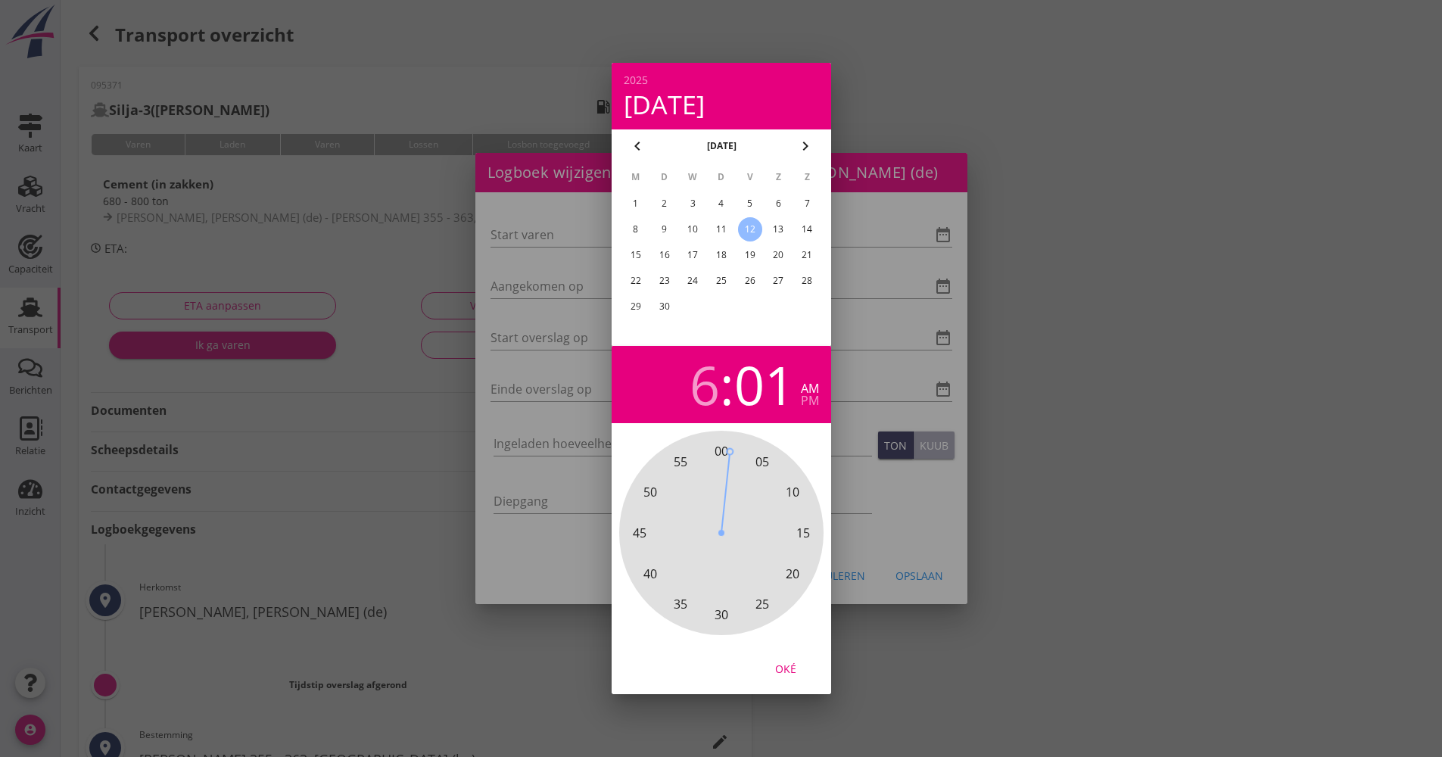
drag, startPoint x: 716, startPoint y: 451, endPoint x: 731, endPoint y: 449, distance: 15.3
click at [720, 450] on span "00" at bounding box center [721, 451] width 14 height 18
click at [788, 673] on div "Oké" at bounding box center [785, 669] width 42 height 16
type input "[DATE] 06:00"
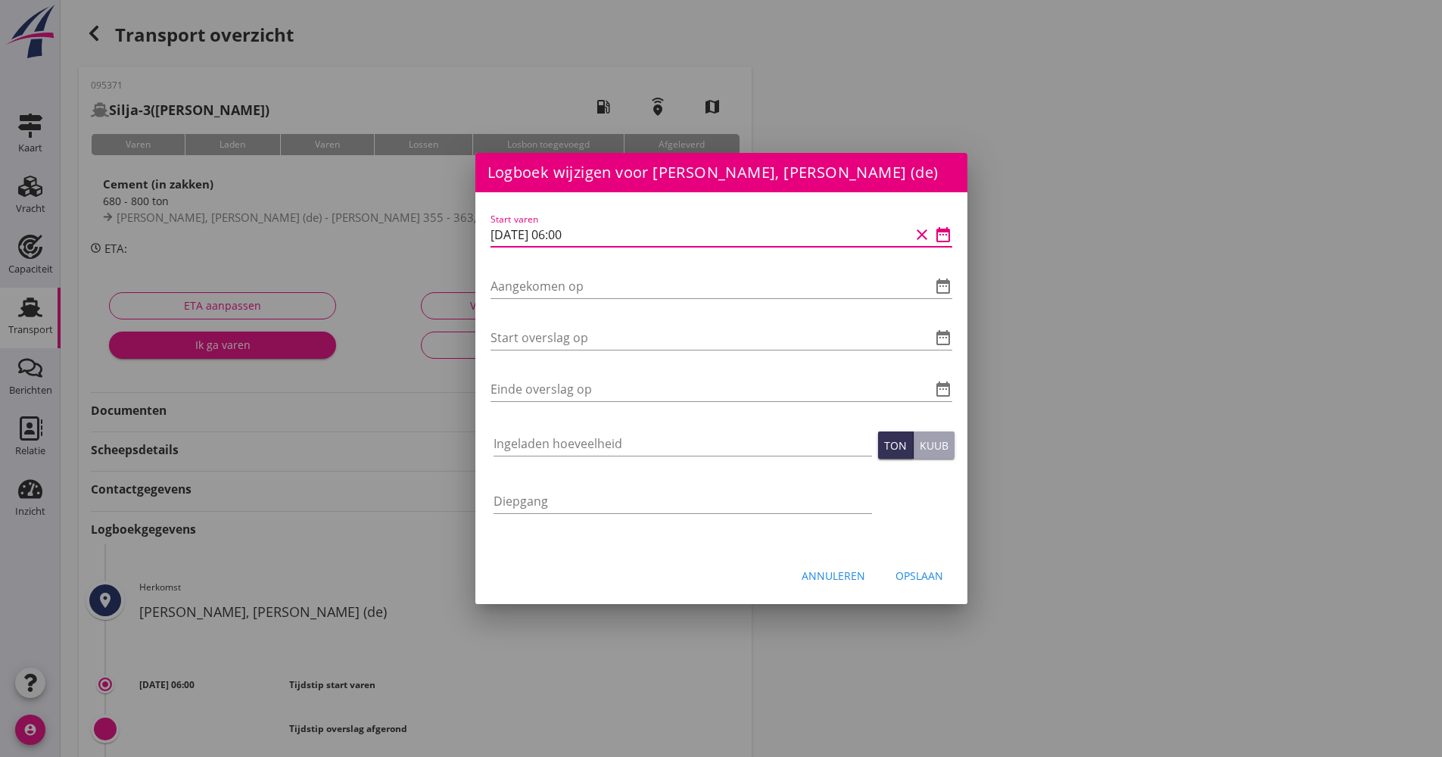
drag, startPoint x: 601, startPoint y: 240, endPoint x: 481, endPoint y: 240, distance: 120.3
click at [481, 241] on div "Start varen [DATE] 06:00 clear date_range Aangekomen op date_range Start oversl…" at bounding box center [721, 370] width 492 height 357
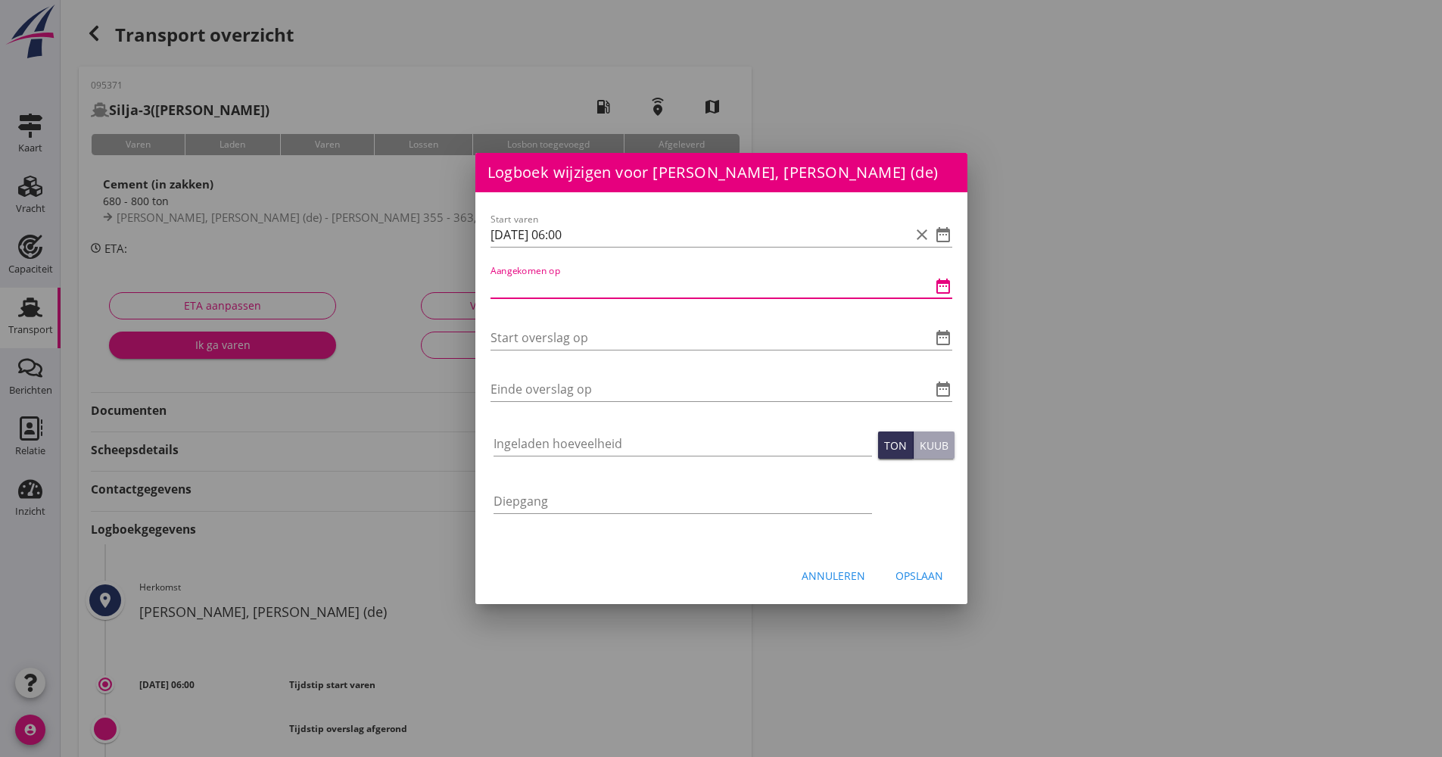
paste input "[DATE] 06:00"
type input "[DATE] 06:00"
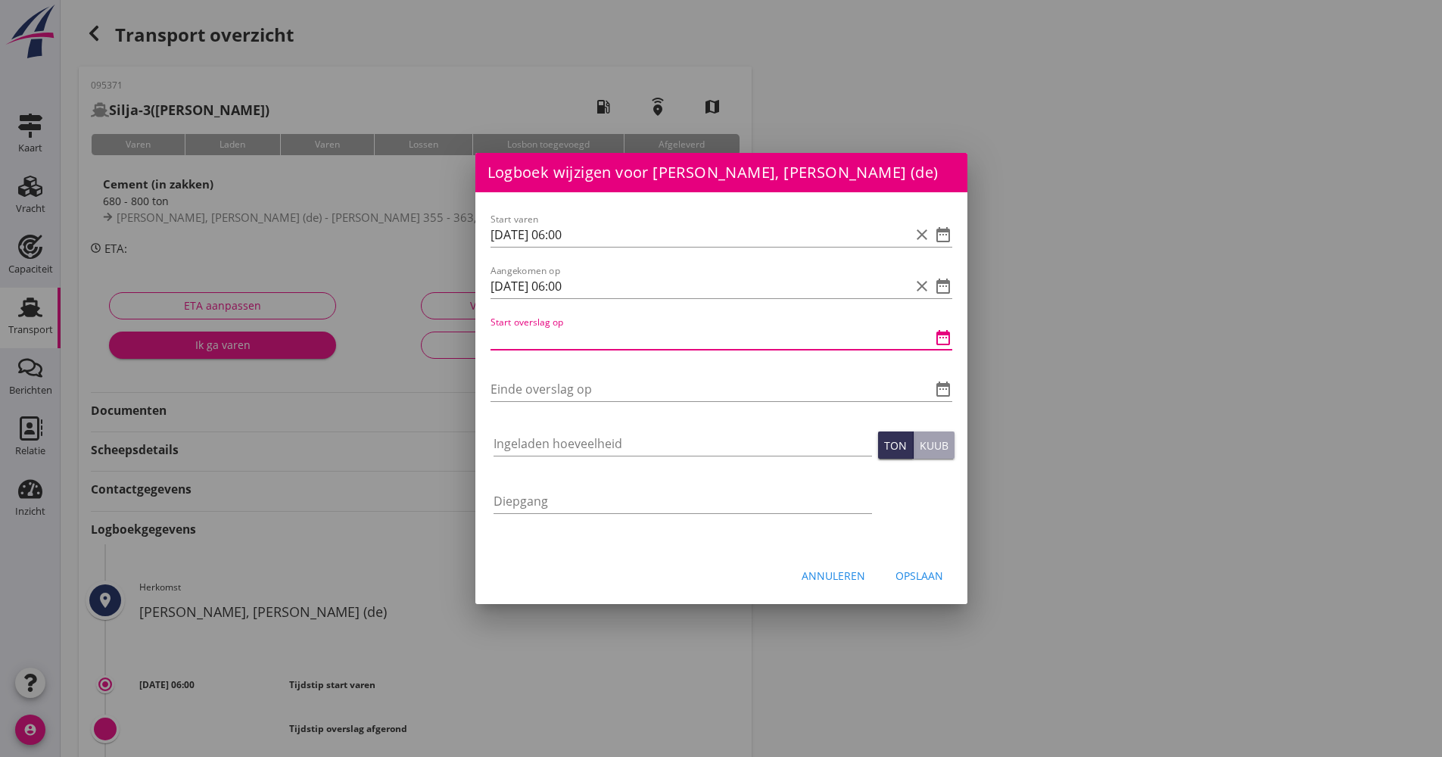
paste input "[DATE] 06:00"
type input "[DATE] 06:00"
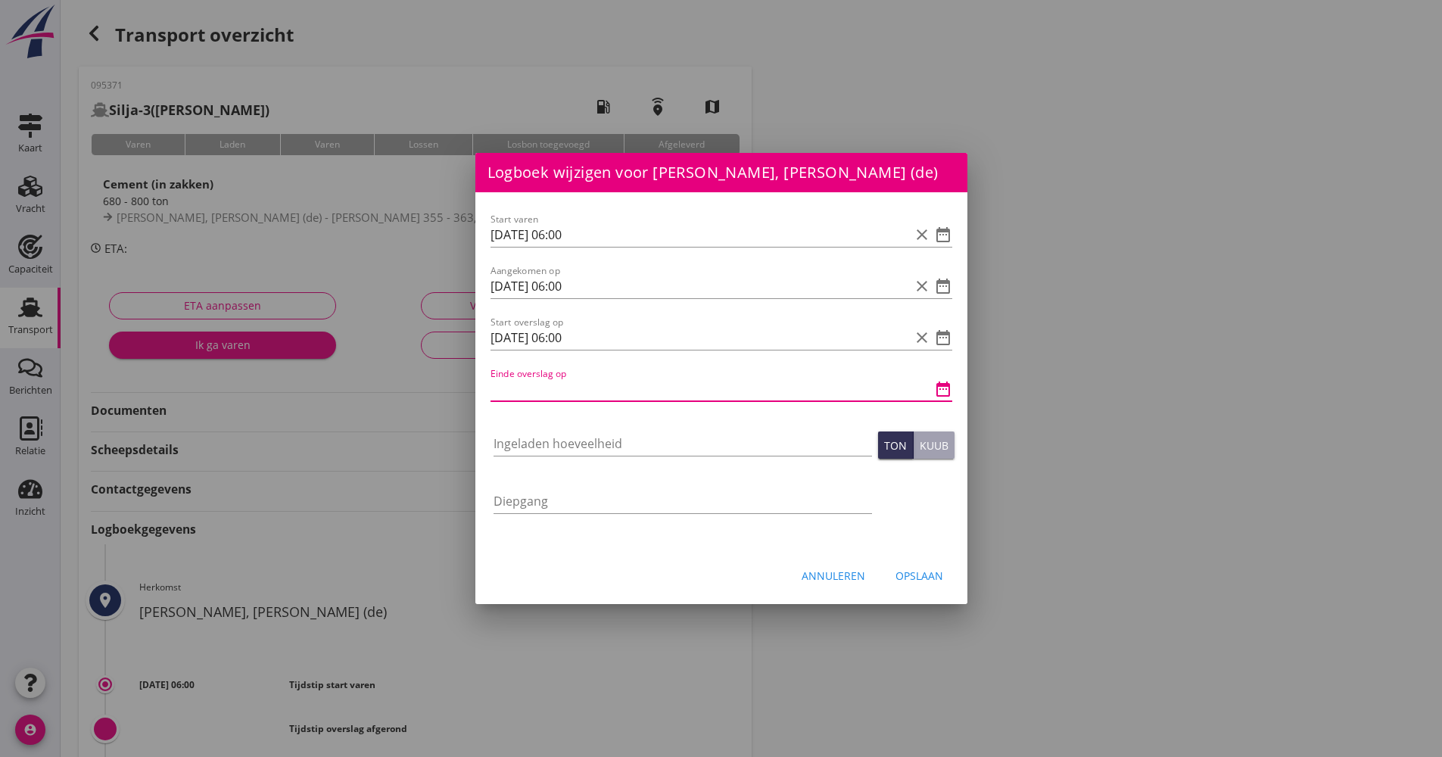
paste input "[DATE] 06:00"
type input "[DATE] 06:00"
click at [555, 447] on input "Ingeladen hoeveelheid" at bounding box center [682, 443] width 378 height 24
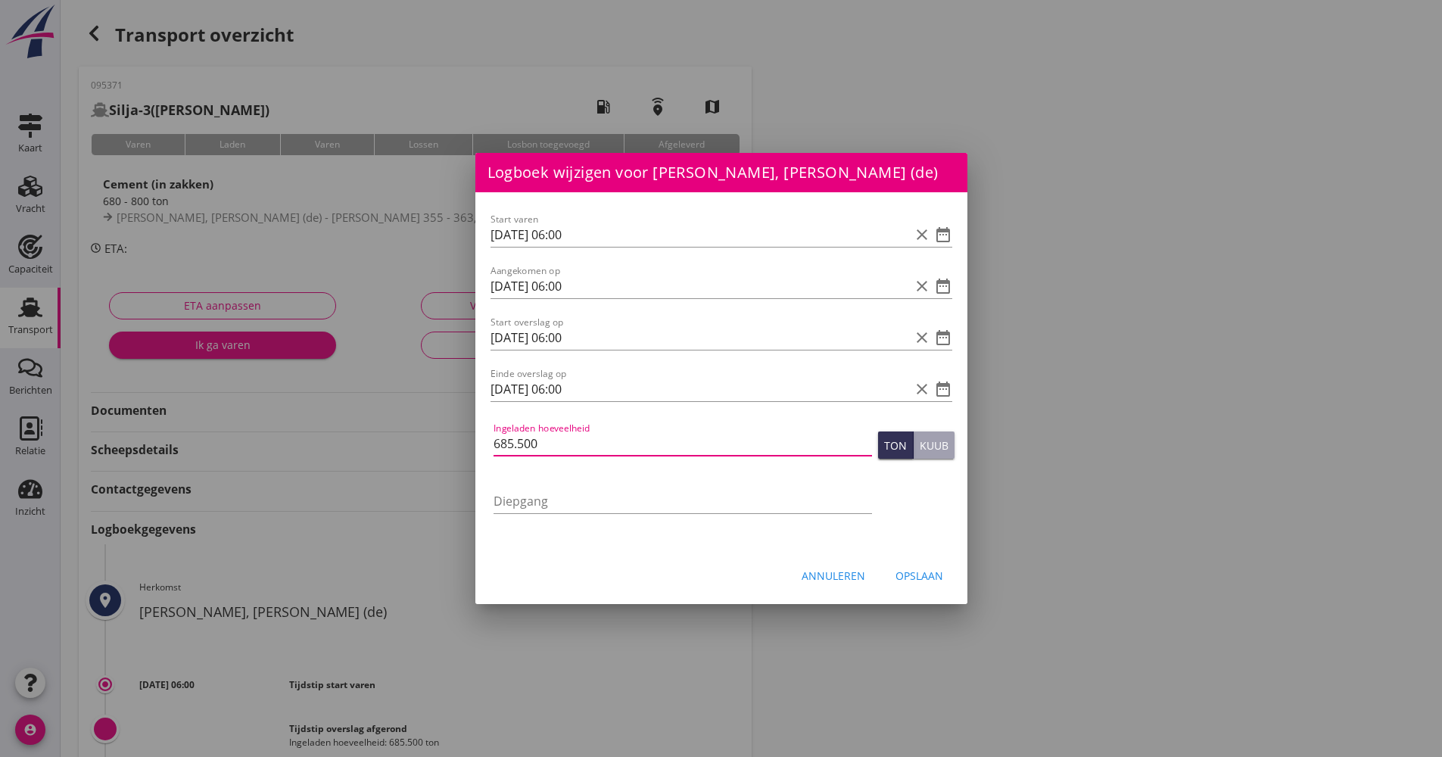
type input "685.500"
click at [901, 586] on button "Opslaan" at bounding box center [919, 575] width 72 height 27
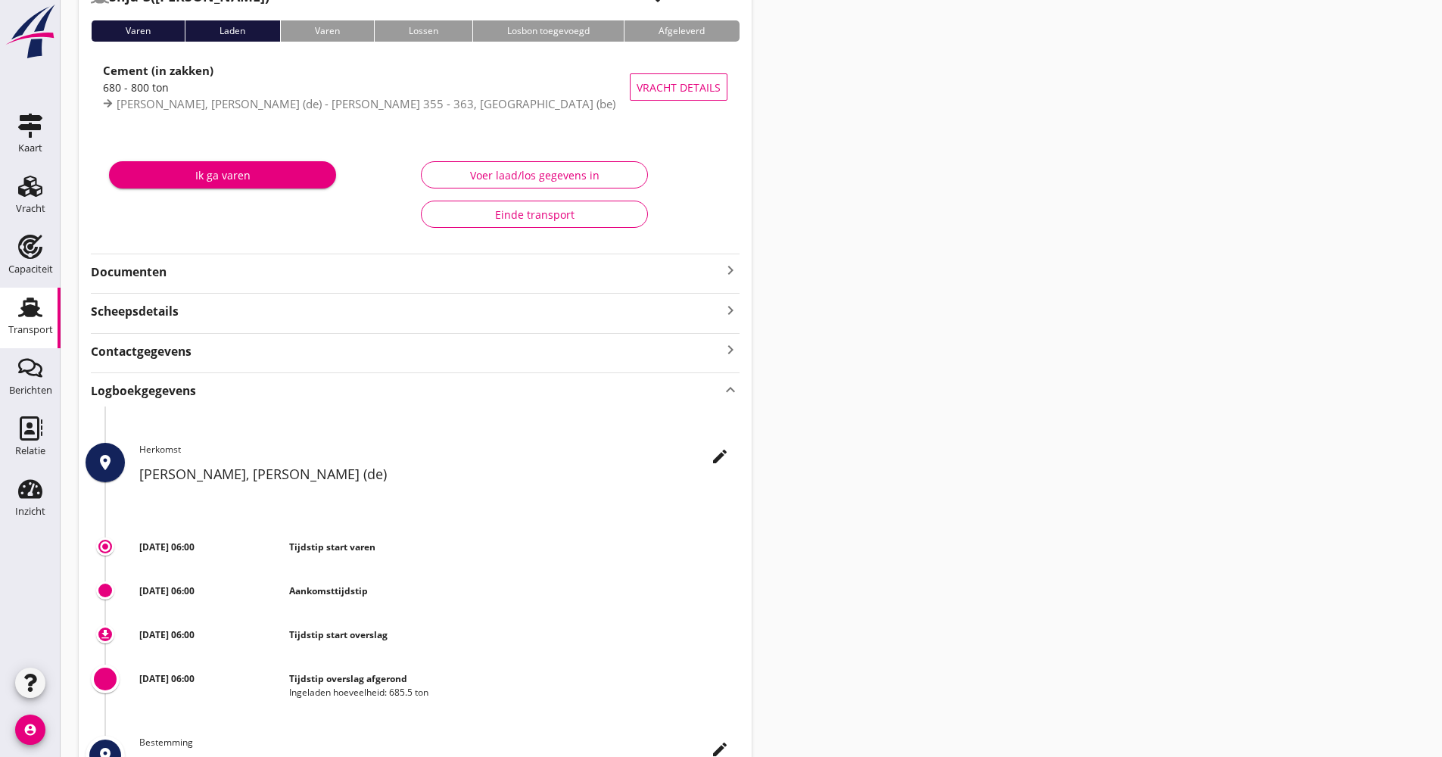
scroll to position [227, 0]
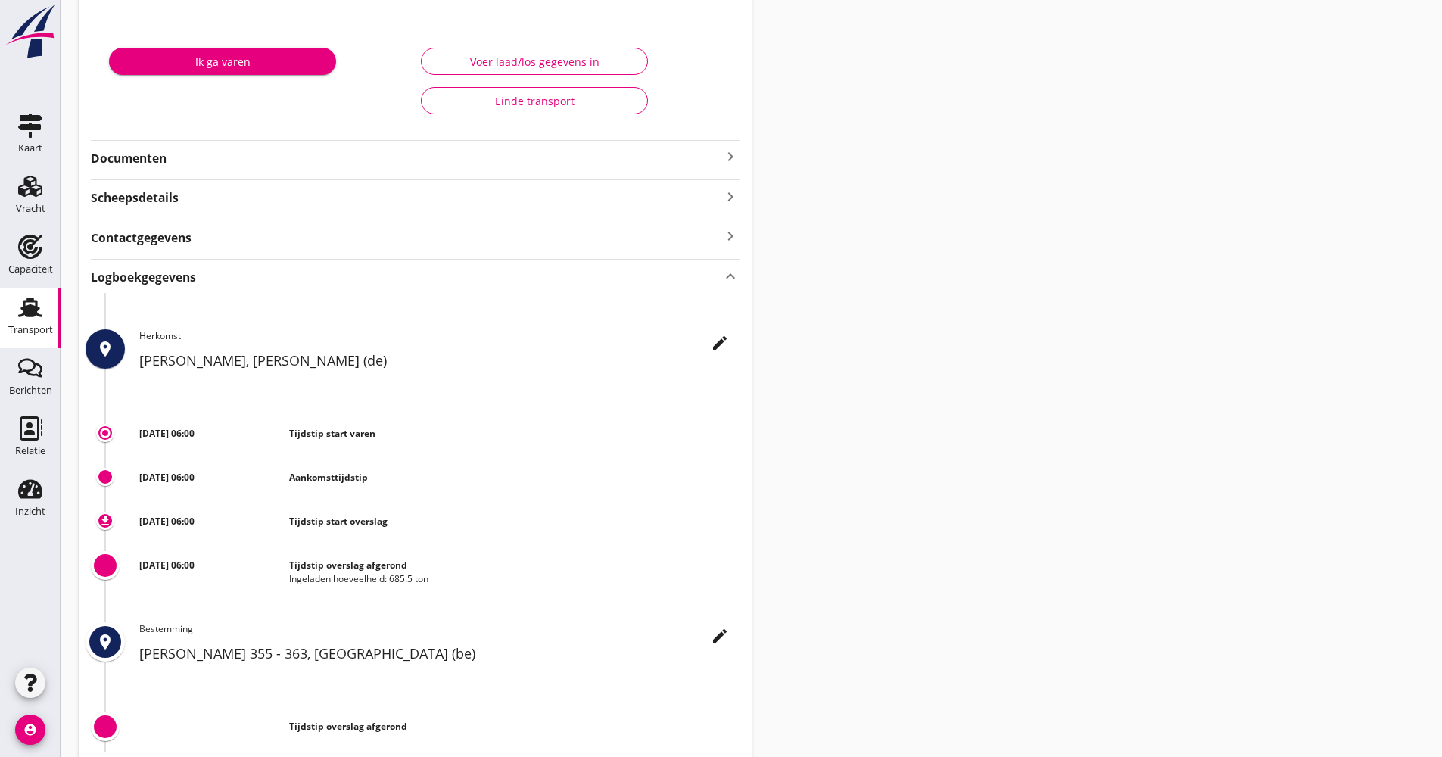
click at [41, 335] on div "Transport" at bounding box center [30, 329] width 45 height 21
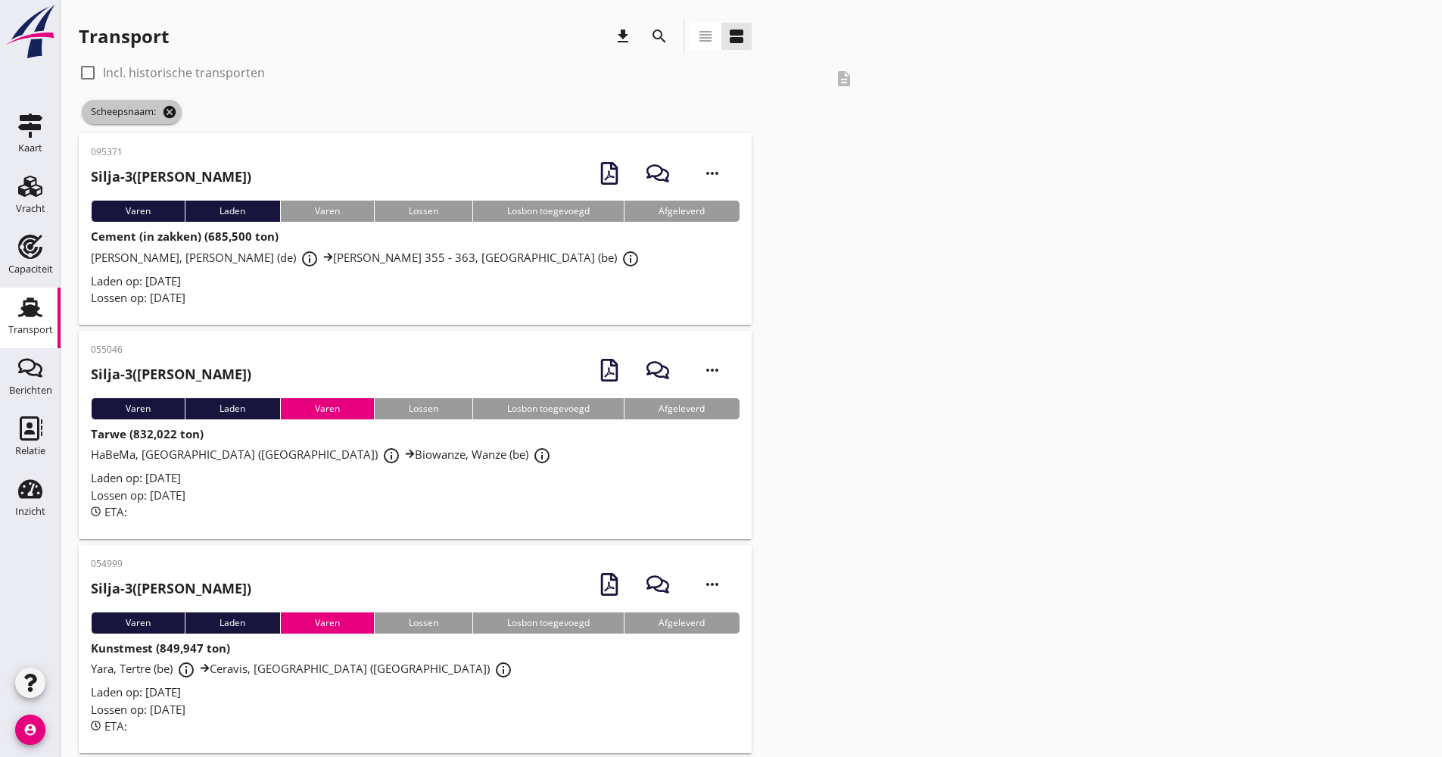
click at [172, 110] on icon "cancel" at bounding box center [169, 111] width 15 height 15
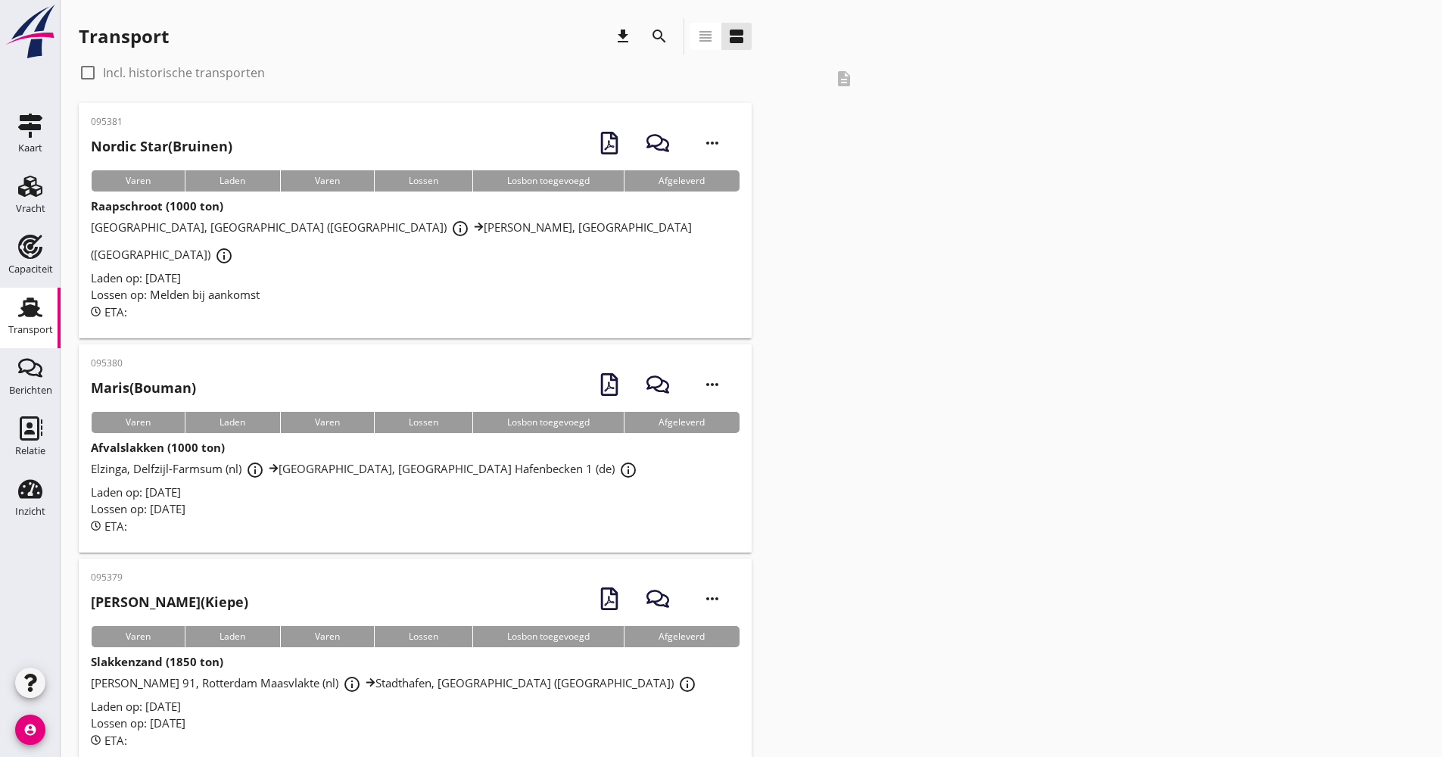
click at [664, 30] on icon "search" at bounding box center [659, 36] width 18 height 18
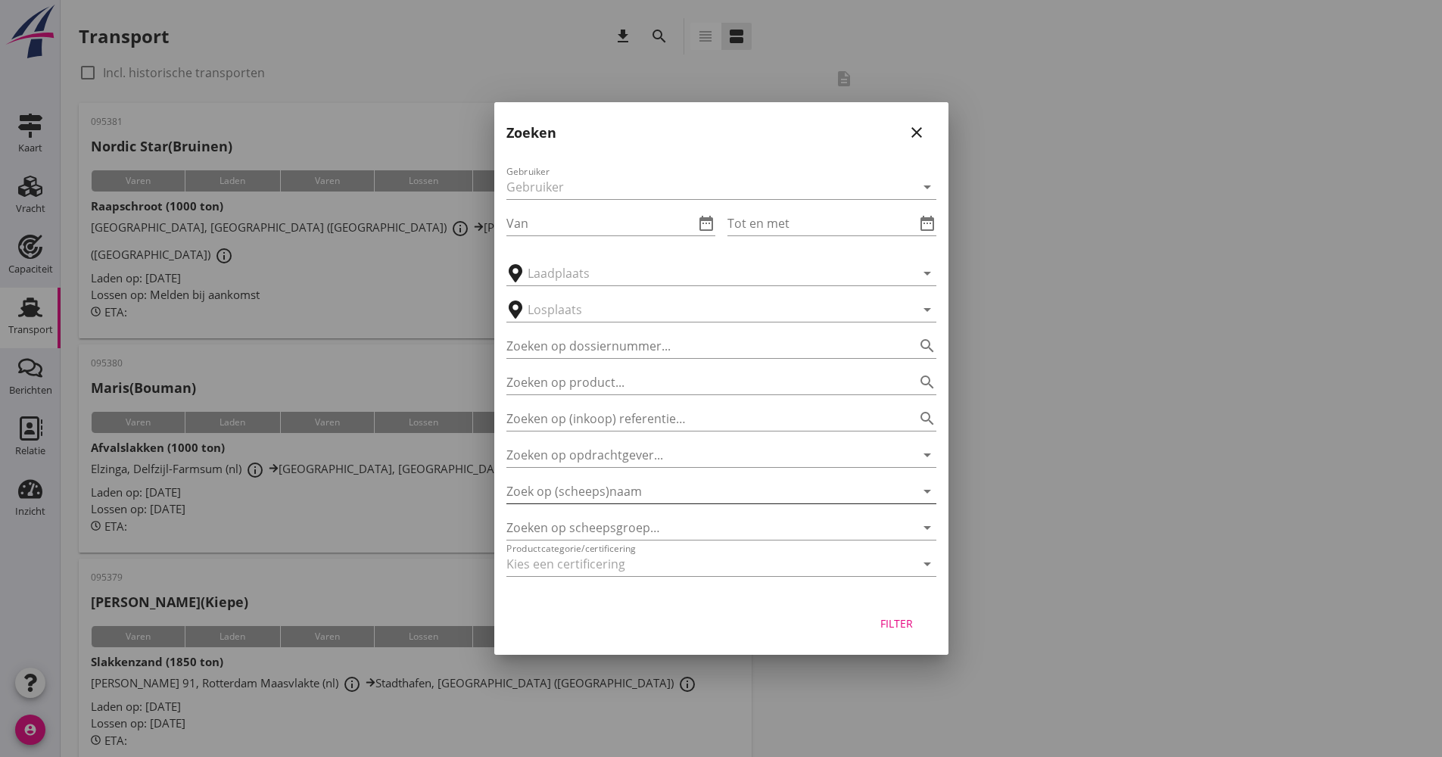
click at [579, 493] on input "Zoek op (scheeps)naam" at bounding box center [699, 491] width 387 height 24
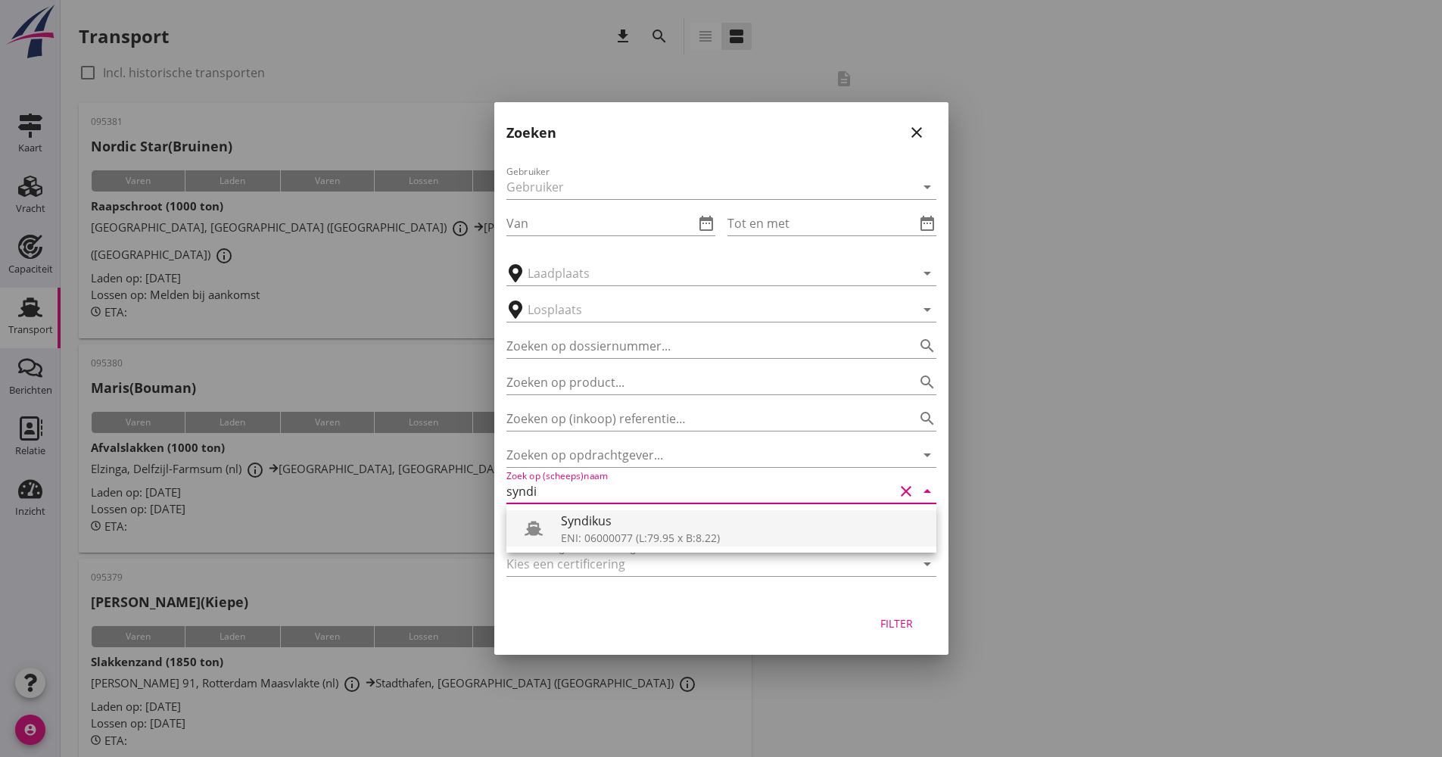
drag, startPoint x: 577, startPoint y: 515, endPoint x: 630, endPoint y: 524, distance: 54.6
click at [576, 515] on div "Syndikus" at bounding box center [742, 521] width 363 height 18
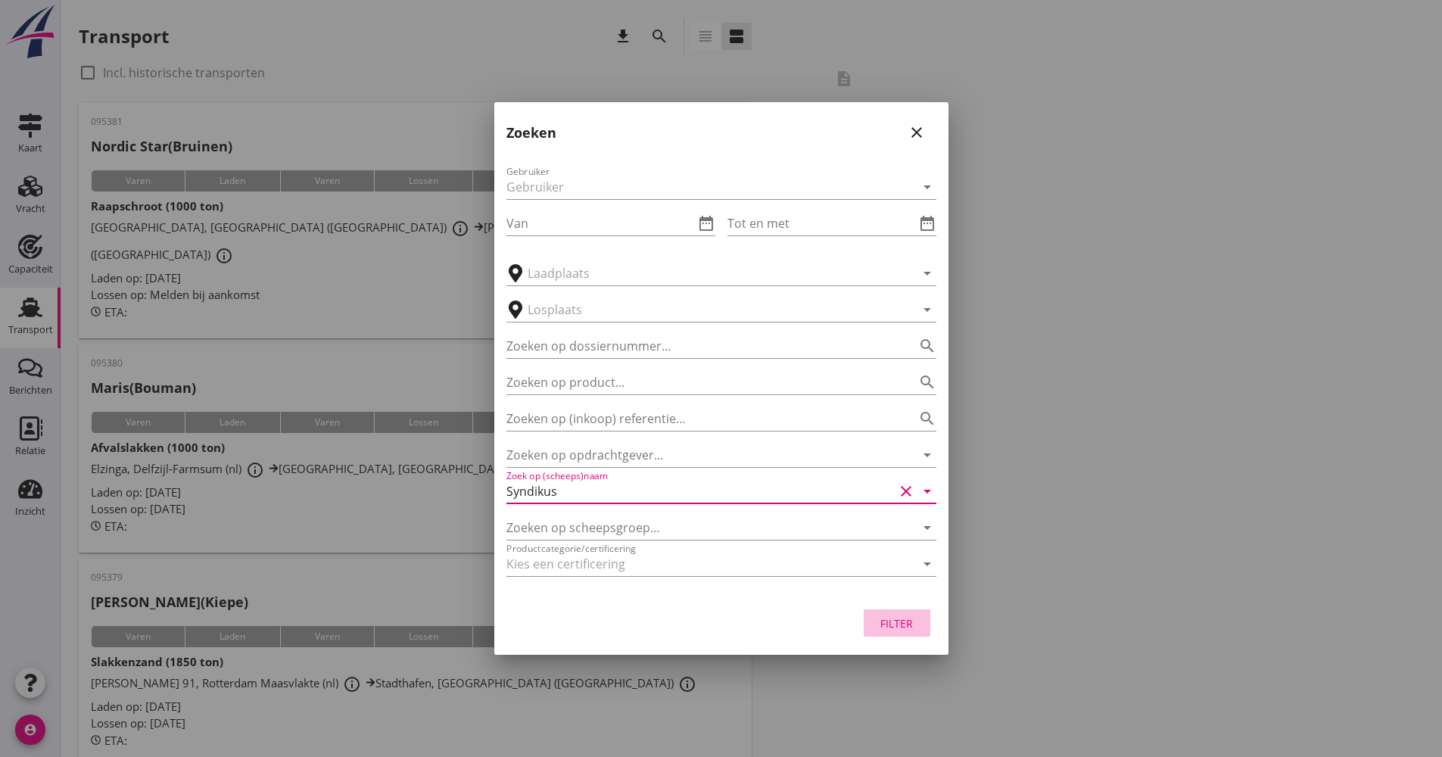
click at [905, 629] on div "Filter" at bounding box center [897, 623] width 42 height 16
type input "Syndikus"
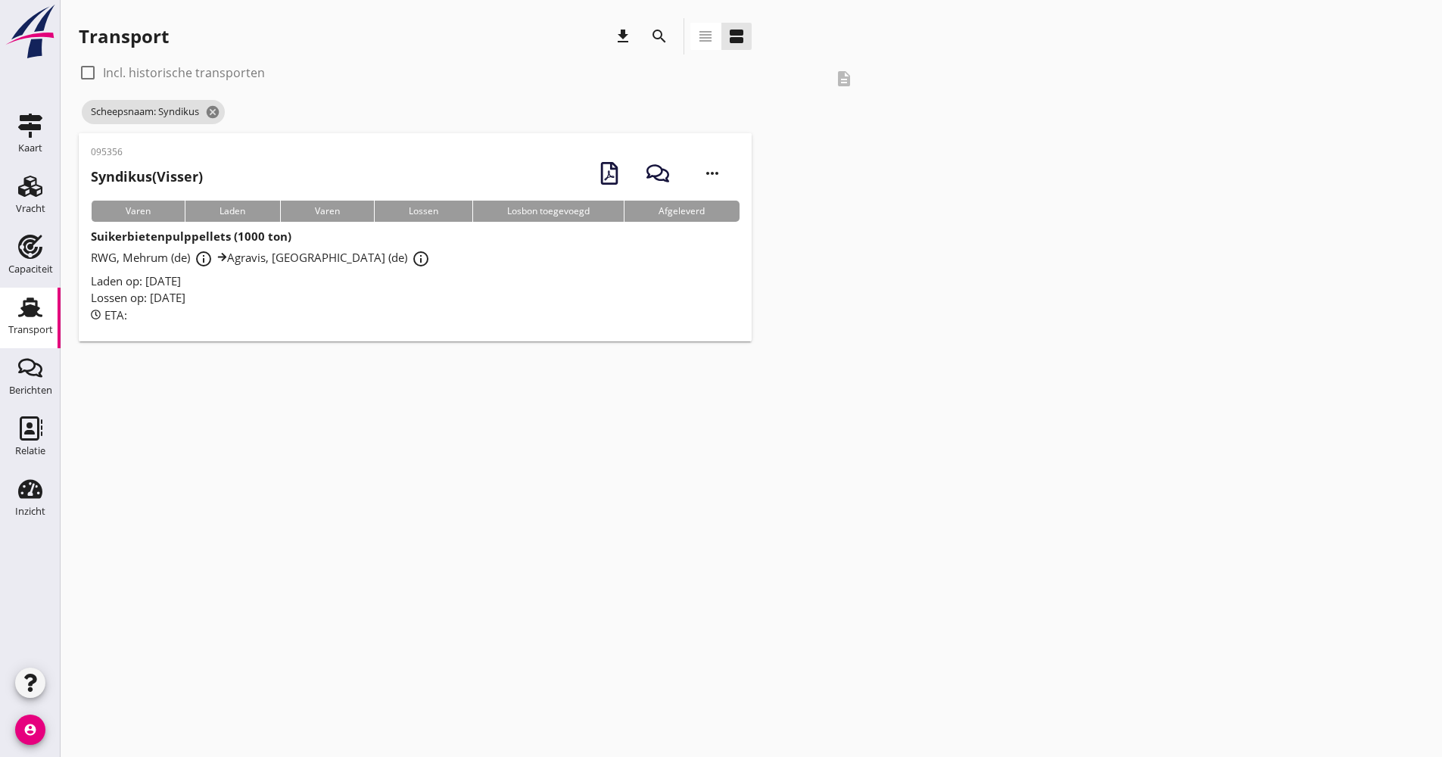
click at [481, 255] on div "RWG, Mehrum (de) info_outline Agravis, [GEOGRAPHIC_DATA] (de) info_outline" at bounding box center [415, 258] width 649 height 27
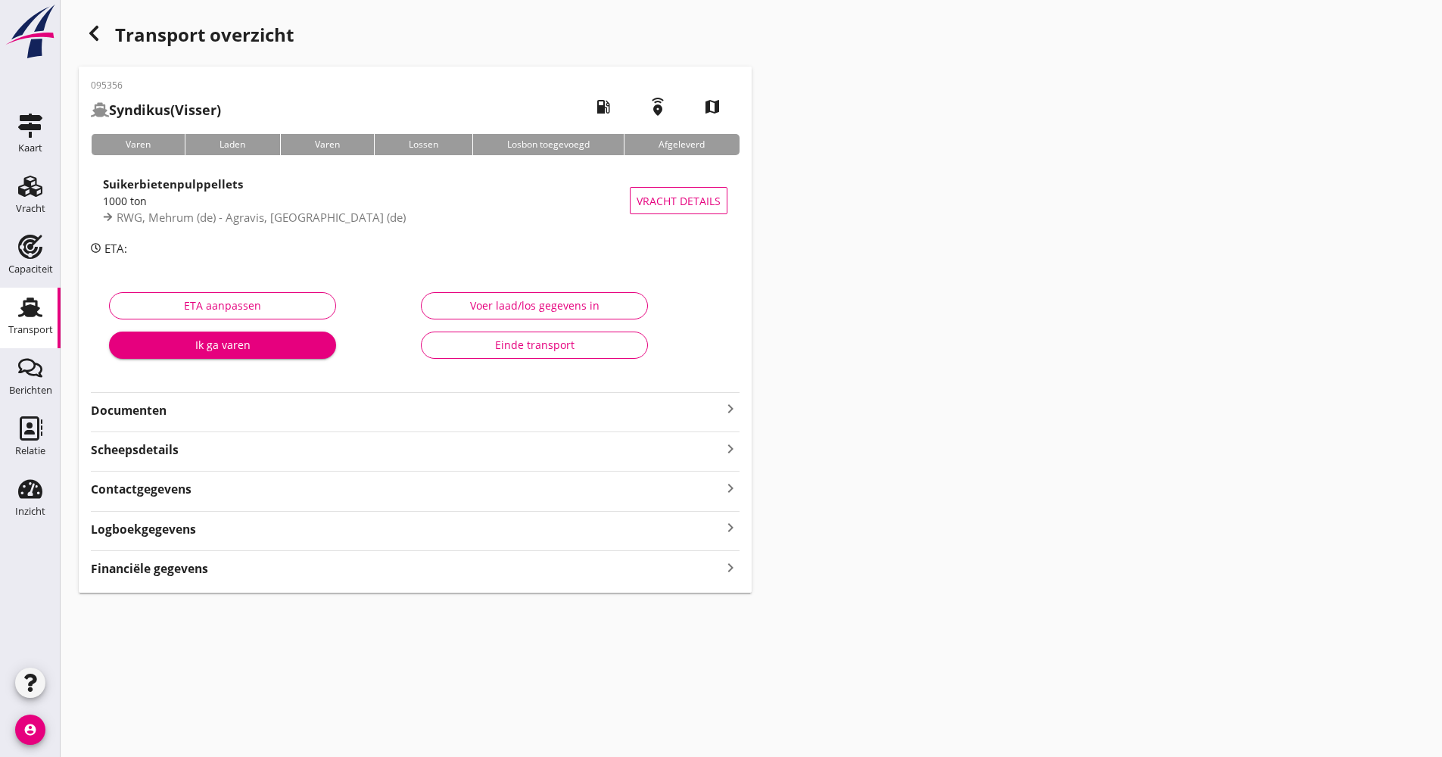
click at [240, 524] on div "Logboekgegevens keyboard_arrow_right" at bounding box center [415, 528] width 649 height 20
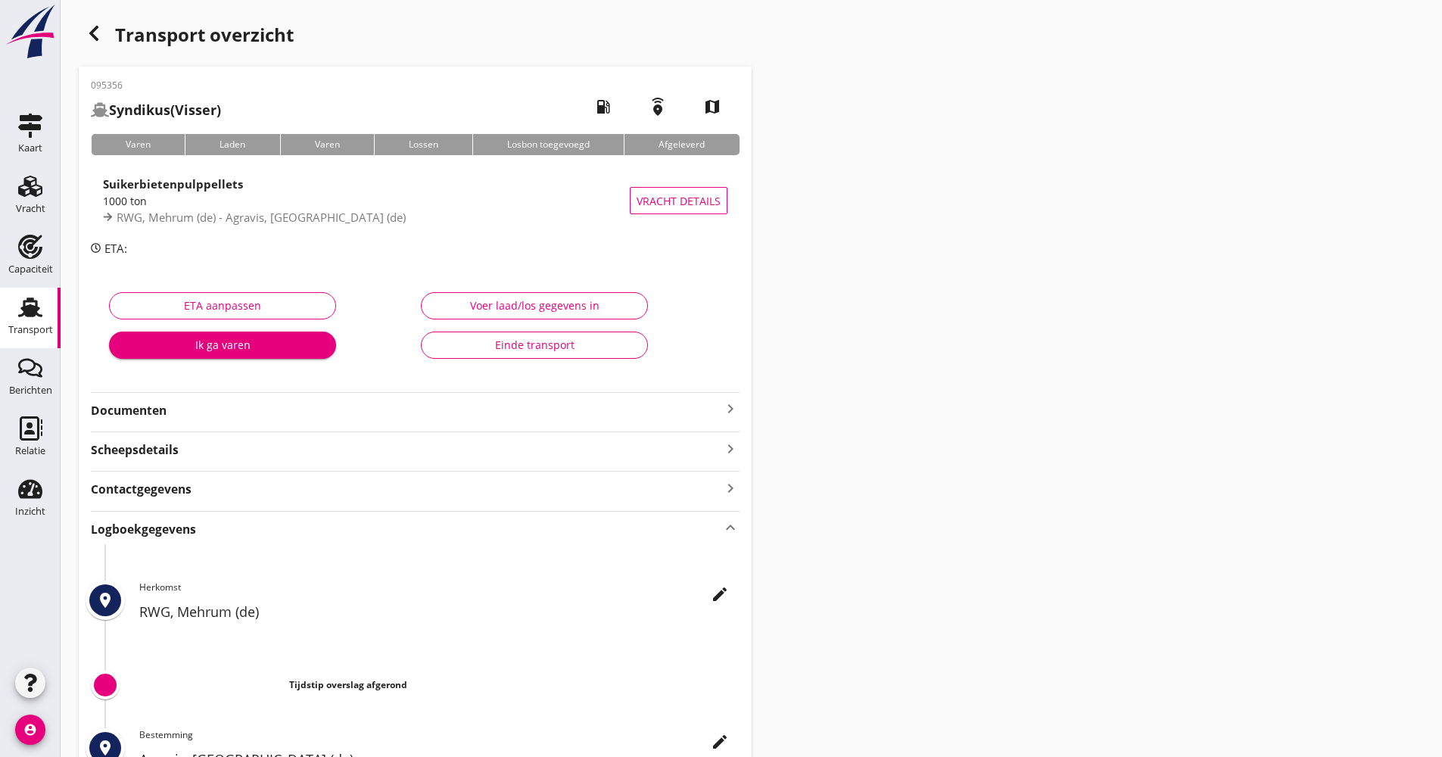
click at [717, 586] on icon "edit" at bounding box center [720, 594] width 18 height 18
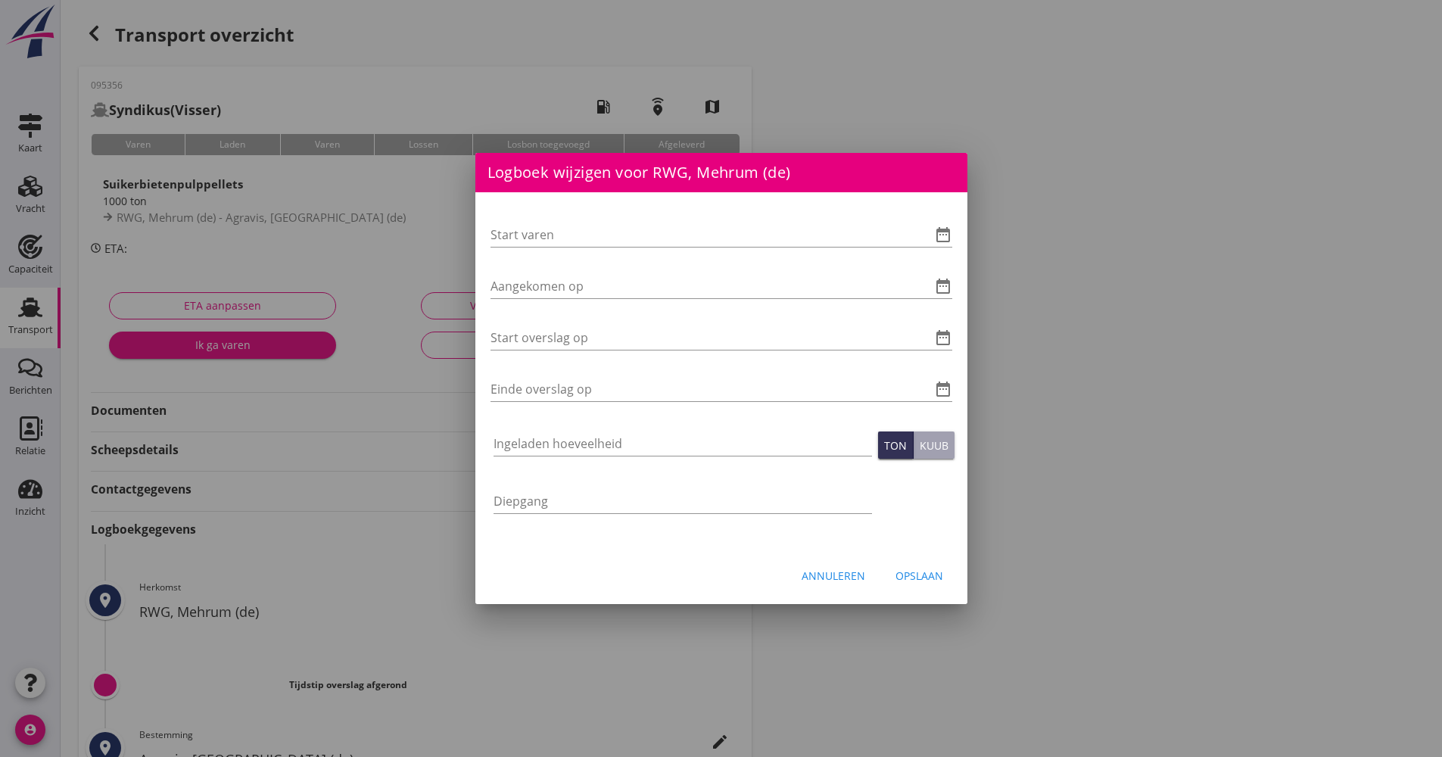
click at [955, 235] on div "Start varen date_range Aangekomen op date_range Start overslag op date_range Ei…" at bounding box center [721, 370] width 492 height 357
click at [954, 234] on div "Start varen date_range Aangekomen op date_range Start overslag op date_range Ei…" at bounding box center [721, 370] width 492 height 357
click at [947, 229] on icon "date_range" at bounding box center [943, 235] width 18 height 18
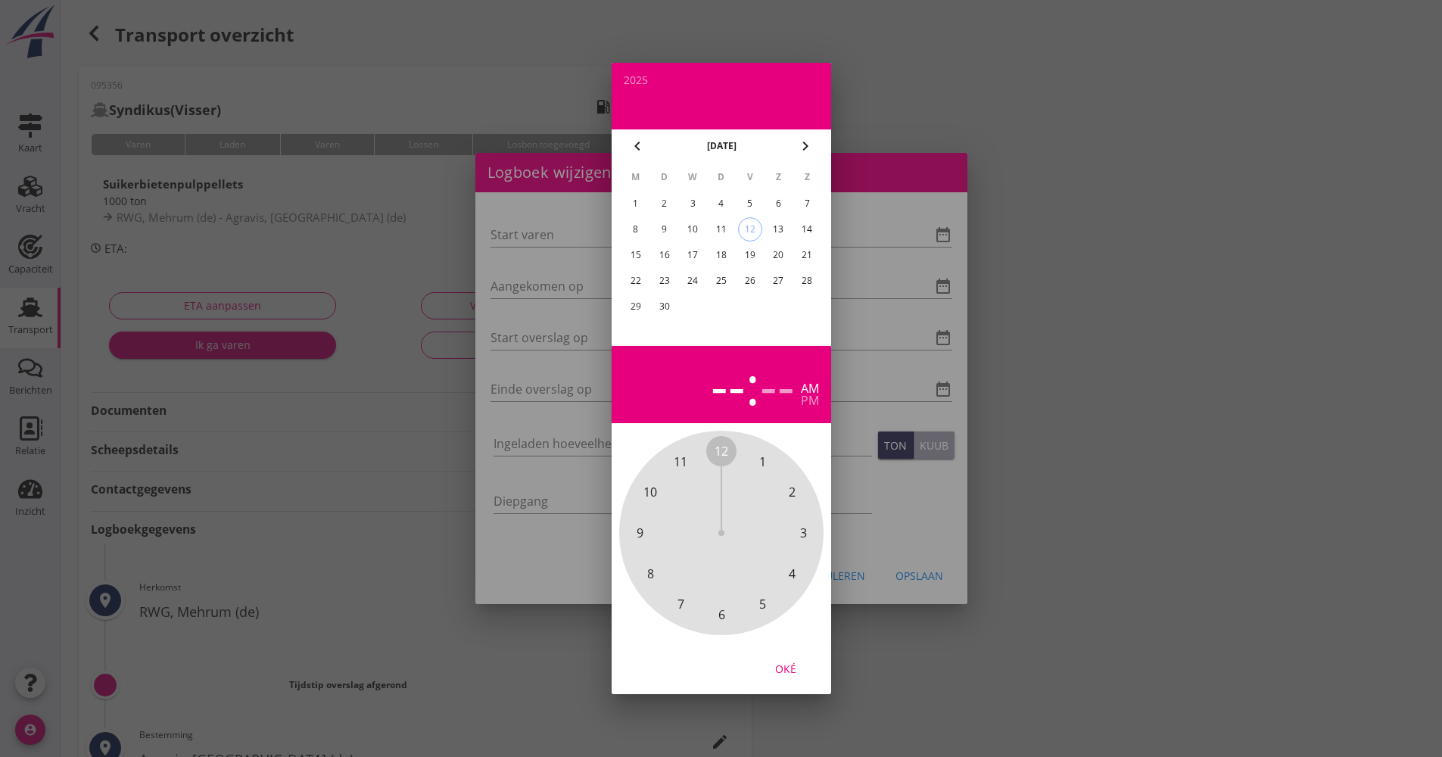
drag, startPoint x: 722, startPoint y: 233, endPoint x: 722, endPoint y: 244, distance: 11.4
click at [722, 232] on div "11" at bounding box center [720, 229] width 24 height 24
drag, startPoint x: 720, startPoint y: 456, endPoint x: 716, endPoint y: 604, distance: 147.6
click at [716, 608] on div "12 1 2 3 4 5 6 7 8 9 10 11" at bounding box center [720, 532] width 163 height 163
click at [716, 437] on span "00" at bounding box center [721, 451] width 30 height 30
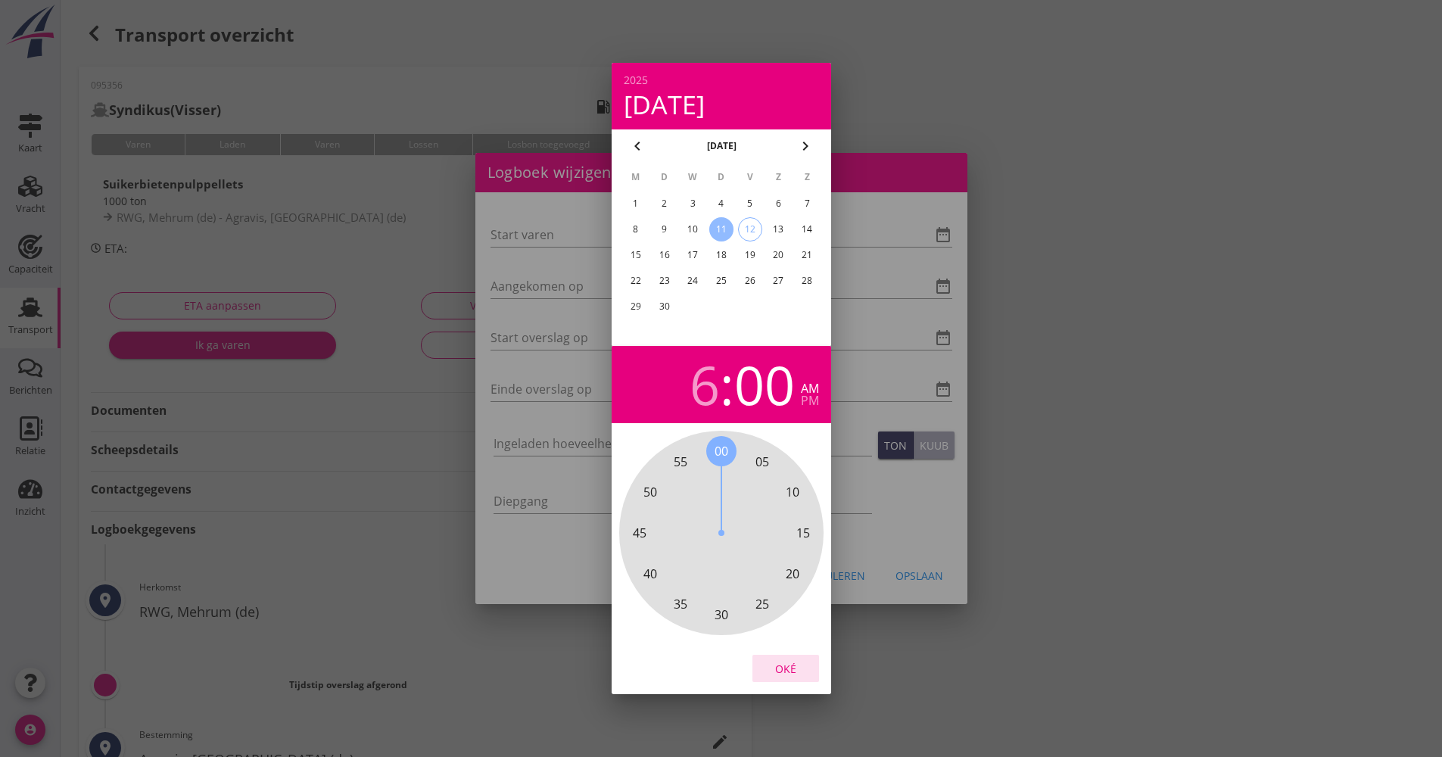
click at [792, 678] on button "Oké" at bounding box center [785, 668] width 67 height 27
type input "[DATE] 06:00"
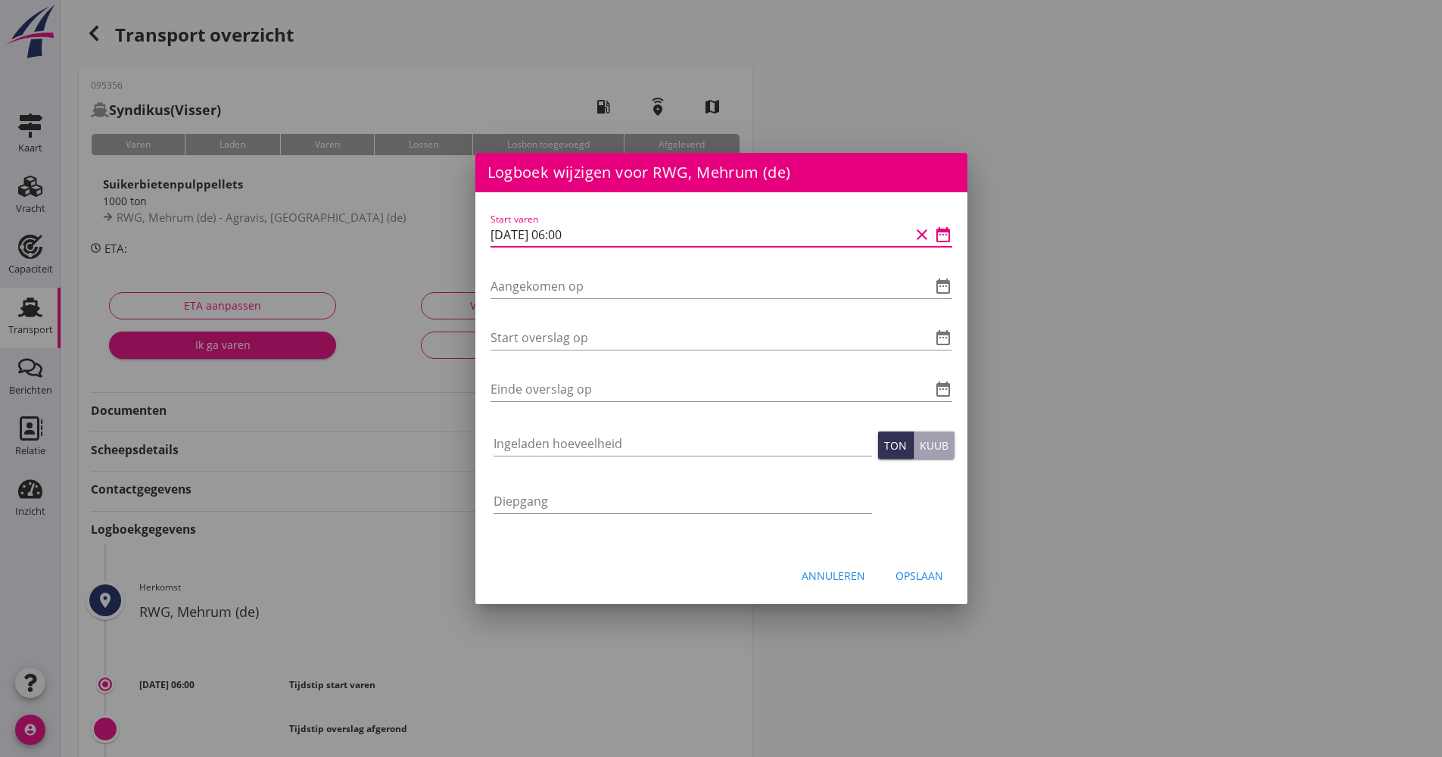
drag, startPoint x: 596, startPoint y: 235, endPoint x: 474, endPoint y: 232, distance: 121.9
click at [428, 234] on div "Logboek wijzigen voor Agravis, [GEOGRAPHIC_DATA] (de) Start varen date_range Aa…" at bounding box center [721, 505] width 1442 height 1010
drag, startPoint x: 482, startPoint y: 229, endPoint x: 618, endPoint y: 236, distance: 136.4
click at [622, 222] on div "Start varen [DATE] 06:00 clear date_range" at bounding box center [721, 237] width 462 height 48
drag, startPoint x: 497, startPoint y: 236, endPoint x: 478, endPoint y: 235, distance: 19.0
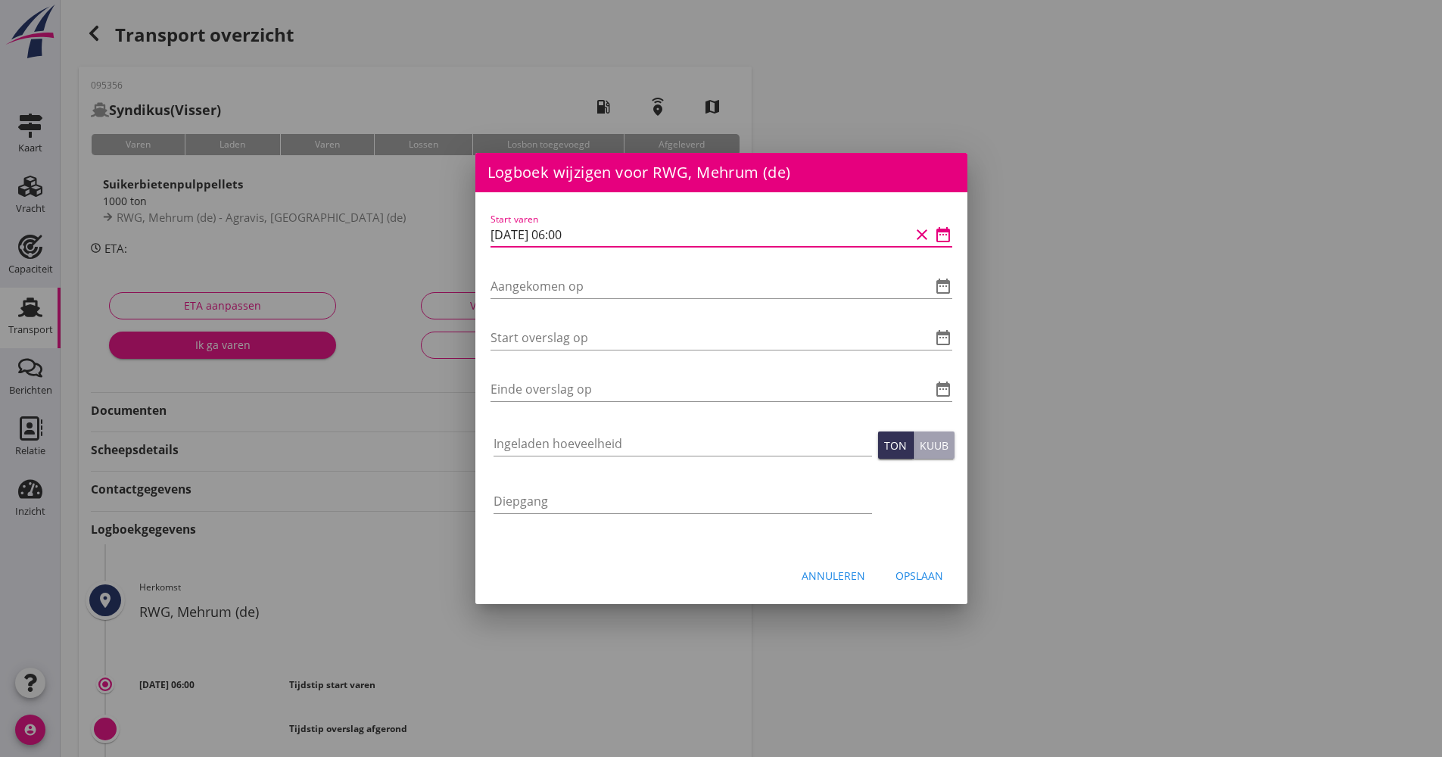
click at [478, 235] on div "Start varen [DATE] 06:00 clear date_range Aangekomen op date_range Start oversl…" at bounding box center [721, 370] width 492 height 357
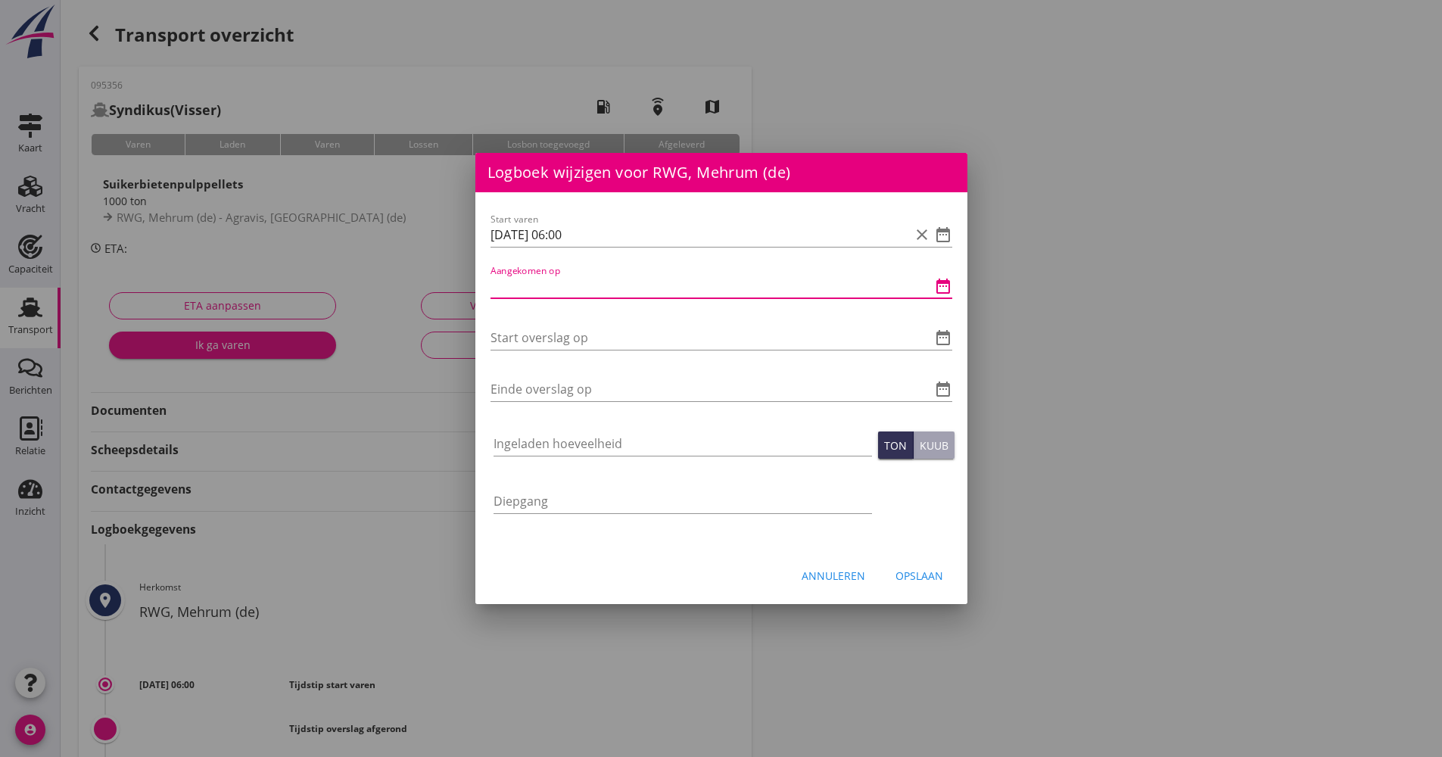
paste input "[DATE] 06:00"
type input "[DATE] 06:00"
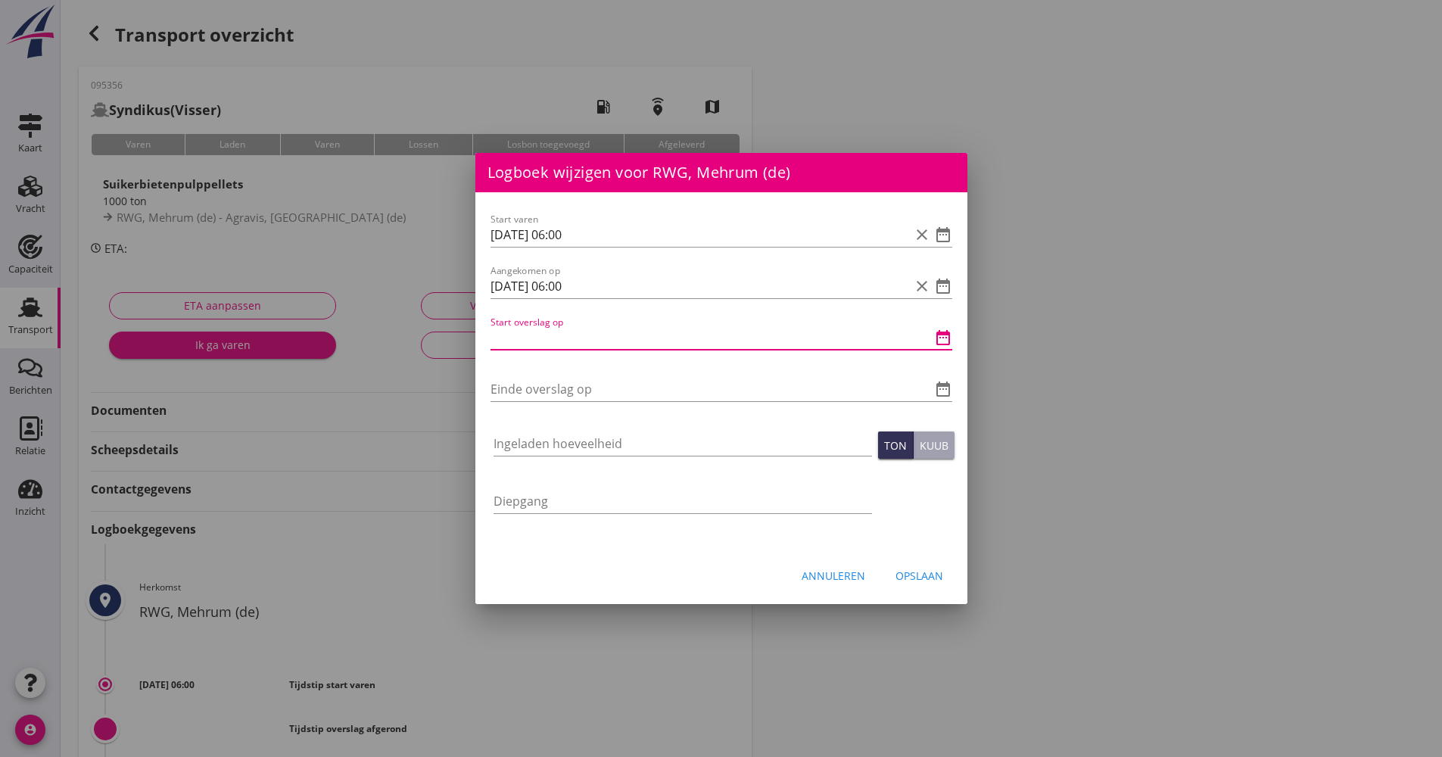
paste input "[DATE] 06:00"
type input "[DATE] 06:00"
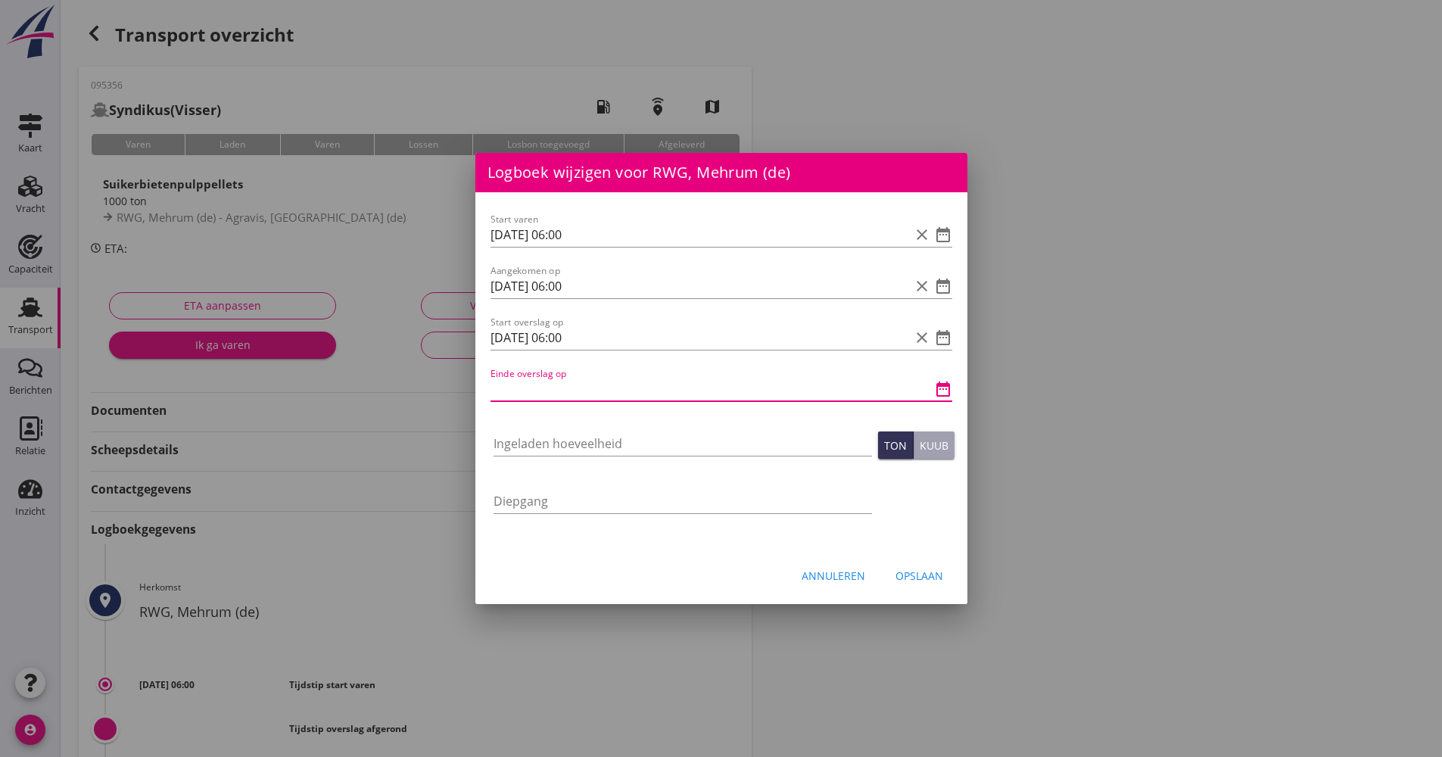
drag, startPoint x: 564, startPoint y: 403, endPoint x: 564, endPoint y: 393, distance: 9.8
paste input "[DATE] 06:00"
type input "[DATE] 06:00"
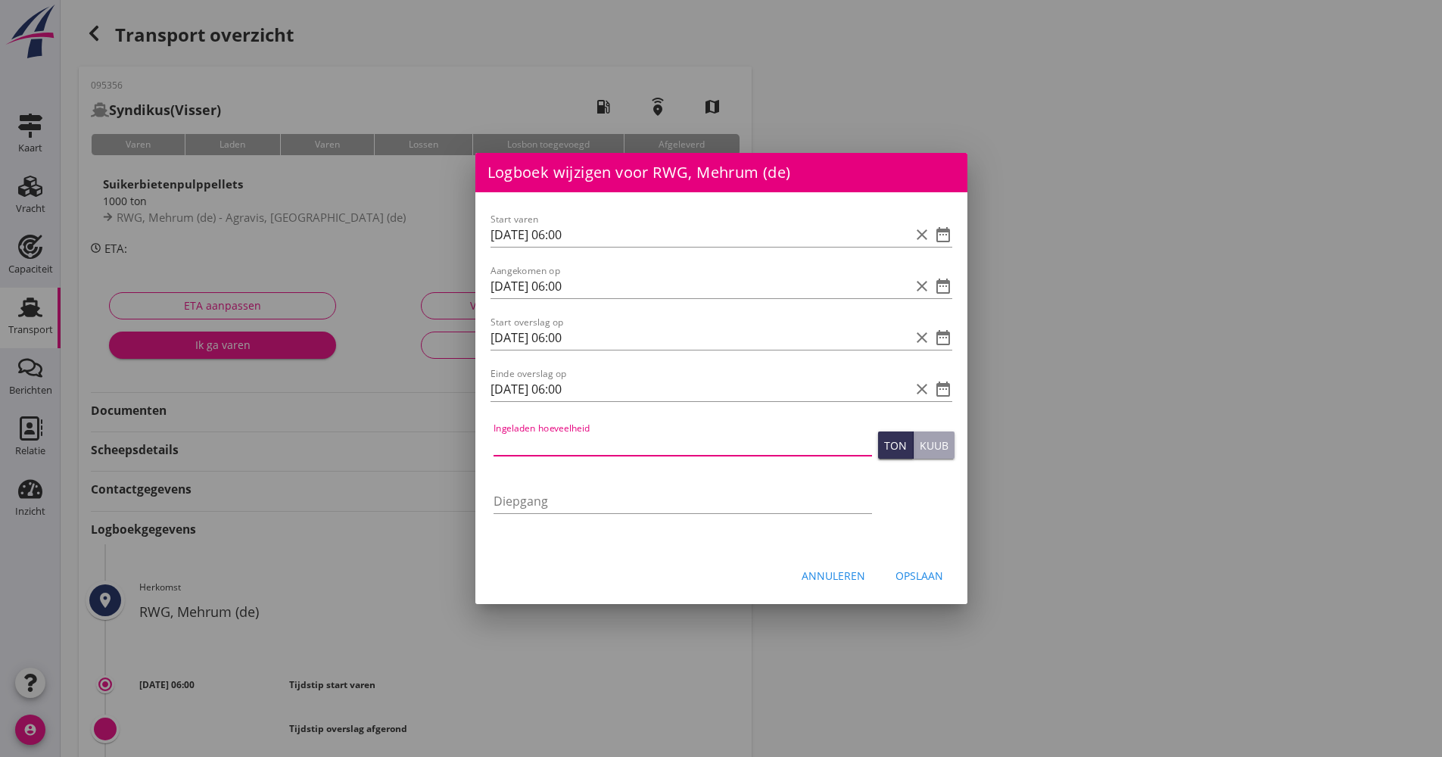
click at [571, 433] on input "Ingeladen hoeveelheid" at bounding box center [682, 443] width 378 height 24
type input "992.140"
click at [910, 565] on button "Opslaan" at bounding box center [919, 575] width 72 height 27
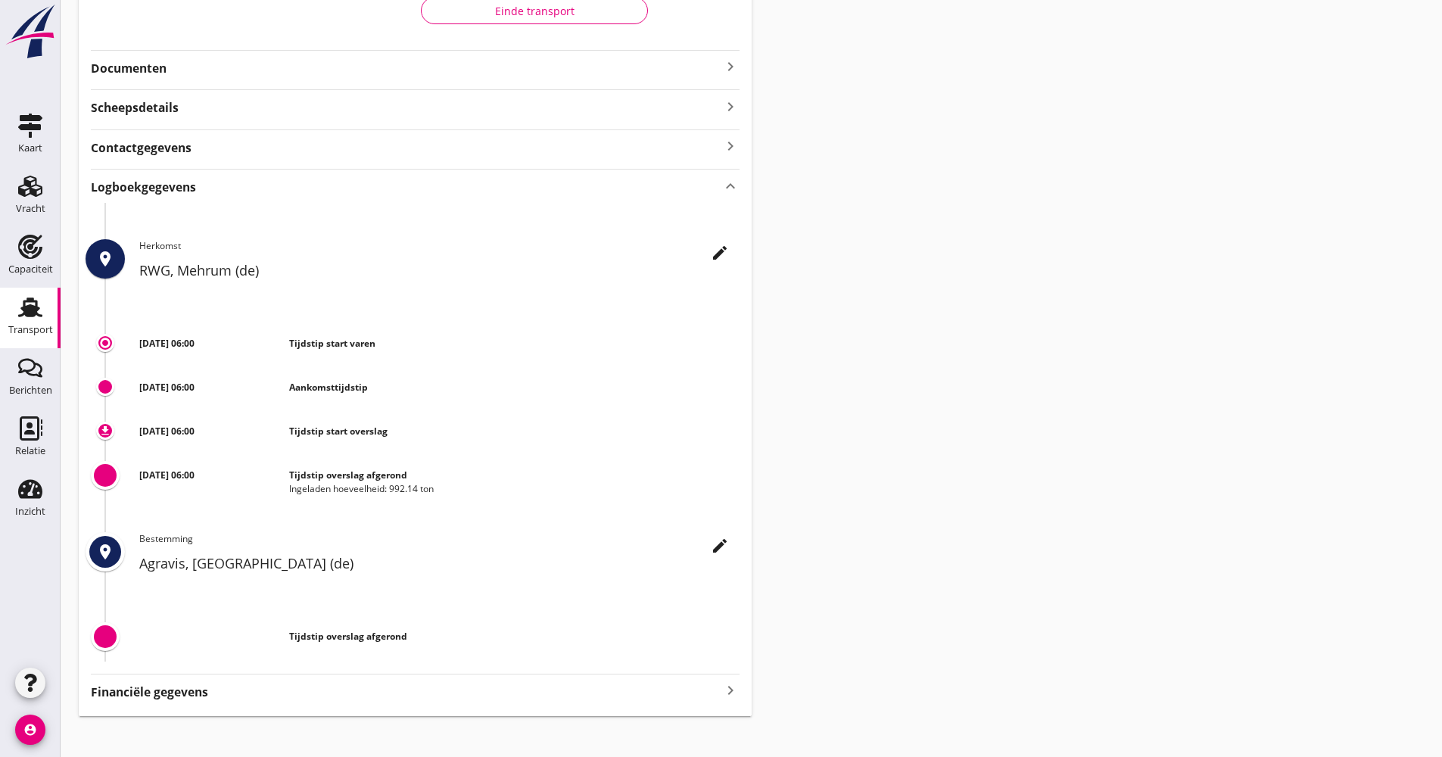
scroll to position [331, 0]
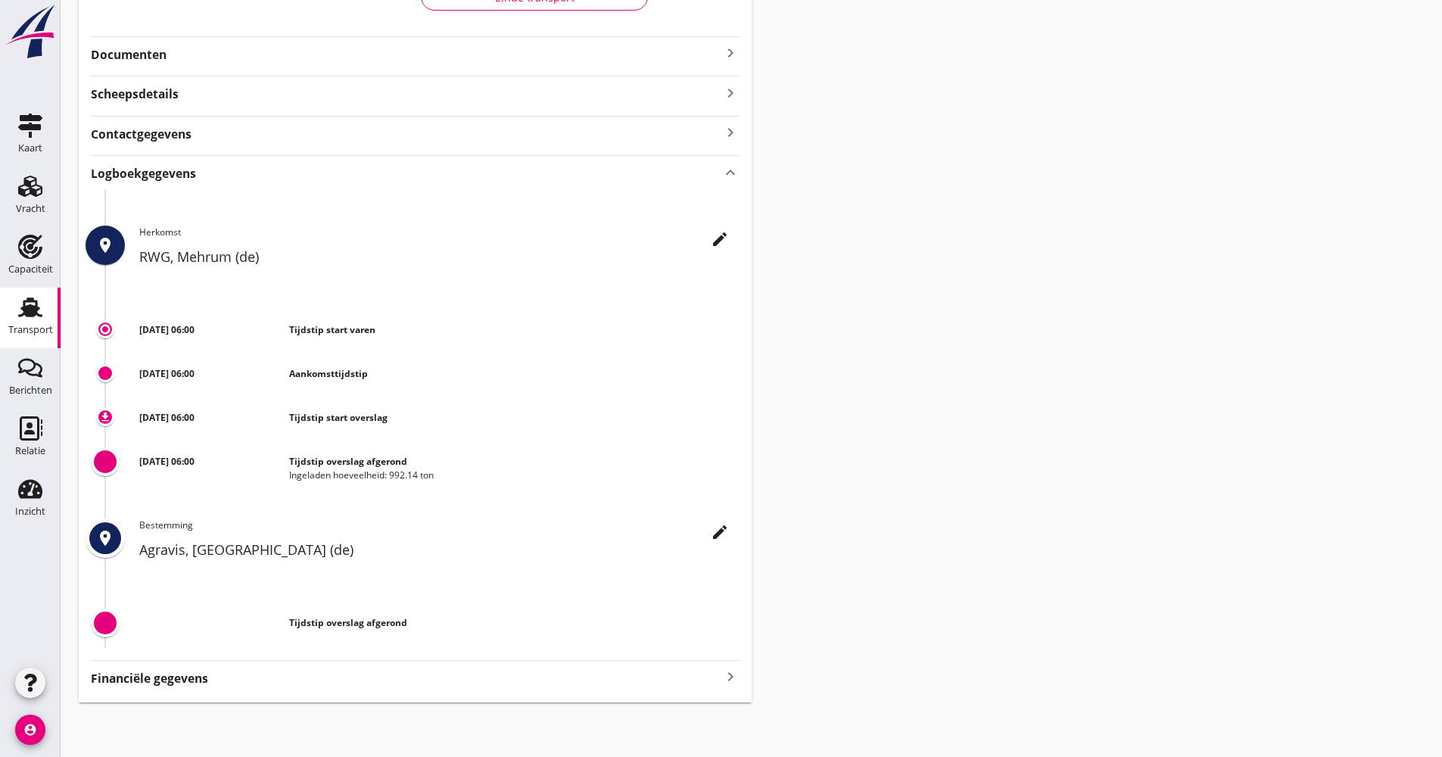
click at [43, 318] on div "Transport" at bounding box center [30, 307] width 36 height 24
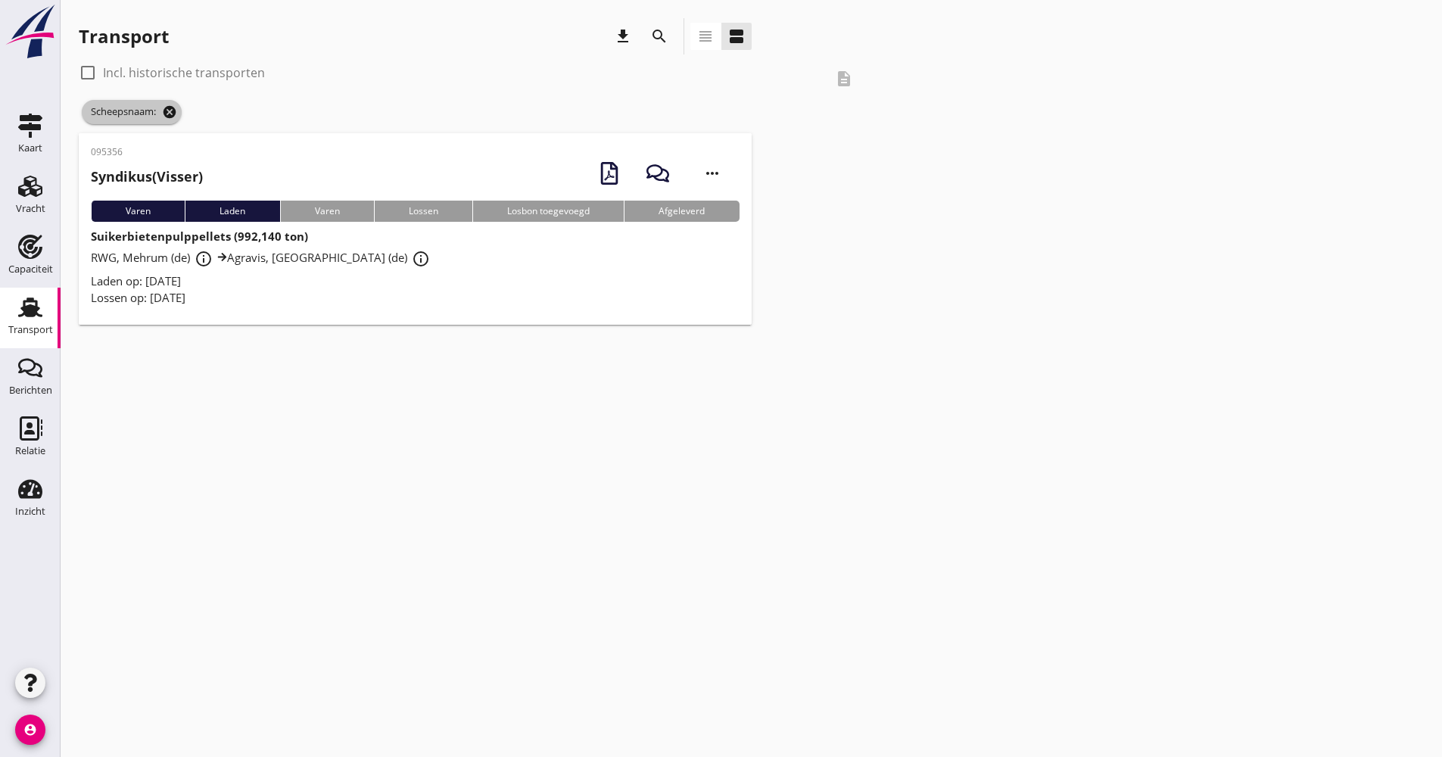
click at [172, 107] on icon "cancel" at bounding box center [169, 111] width 15 height 15
